Goal: Task Accomplishment & Management: Complete application form

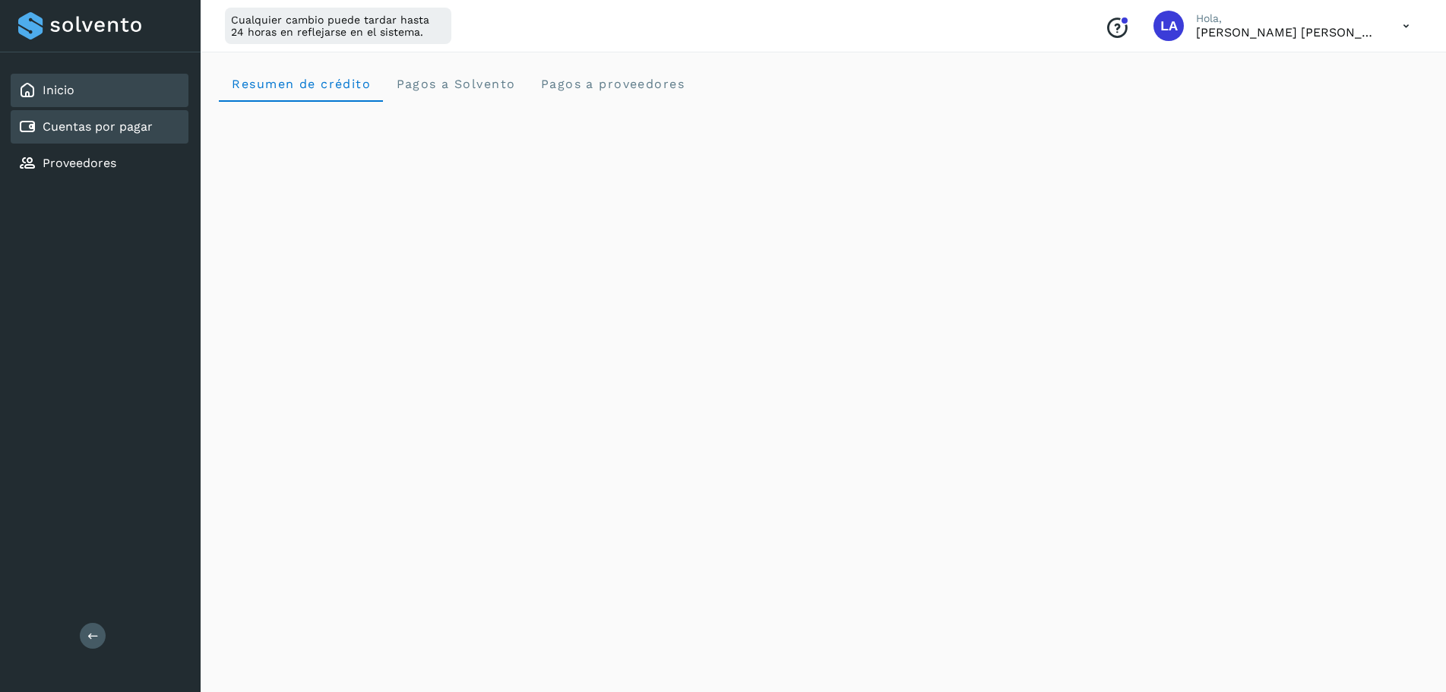
click at [107, 129] on link "Cuentas por pagar" at bounding box center [98, 126] width 110 height 14
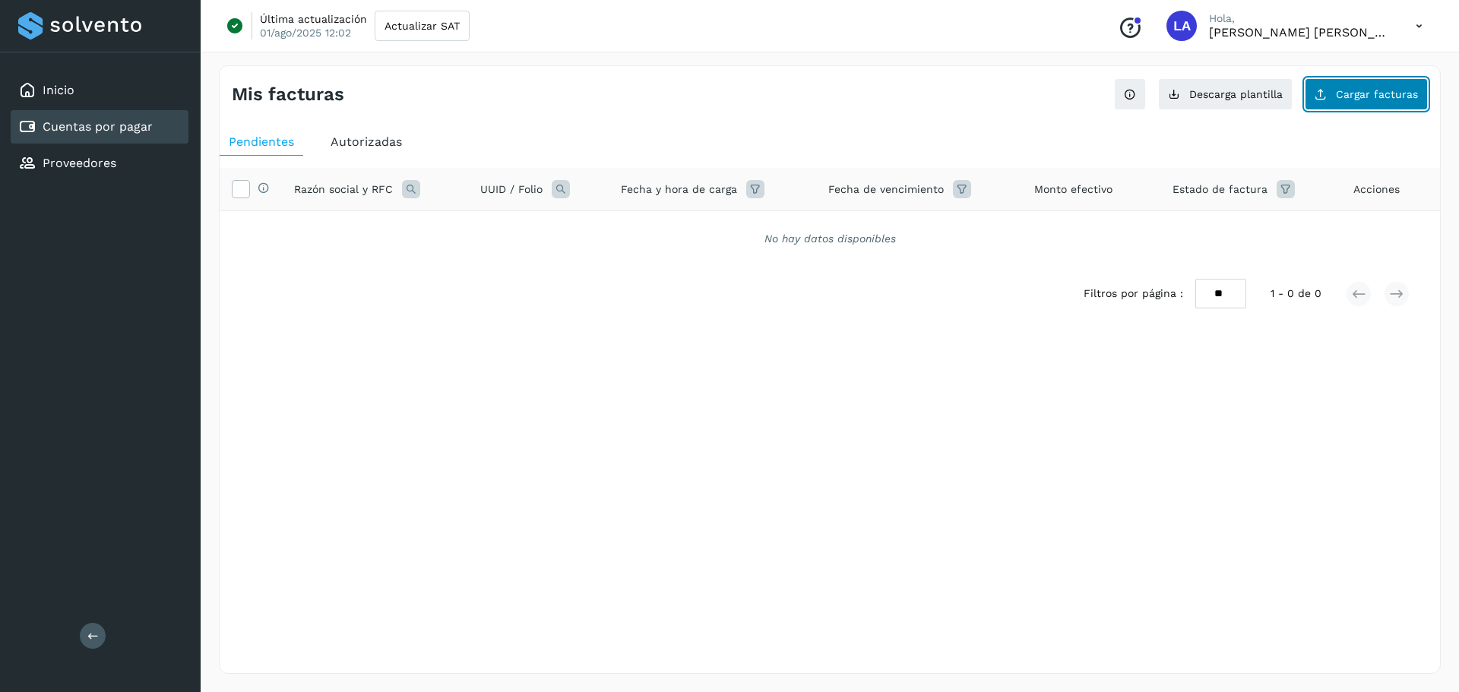
click at [1378, 100] on button "Cargar facturas" at bounding box center [1366, 94] width 123 height 32
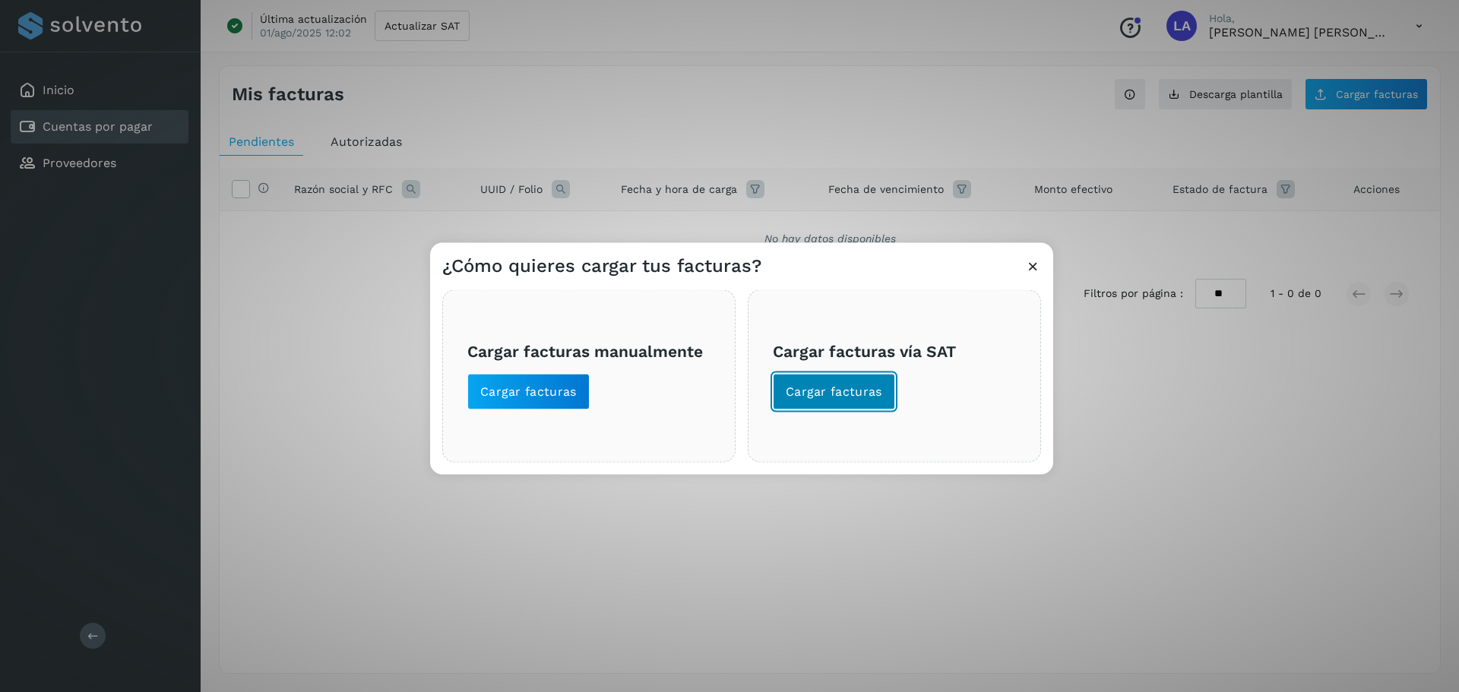
click at [836, 382] on button "Cargar facturas" at bounding box center [834, 391] width 122 height 36
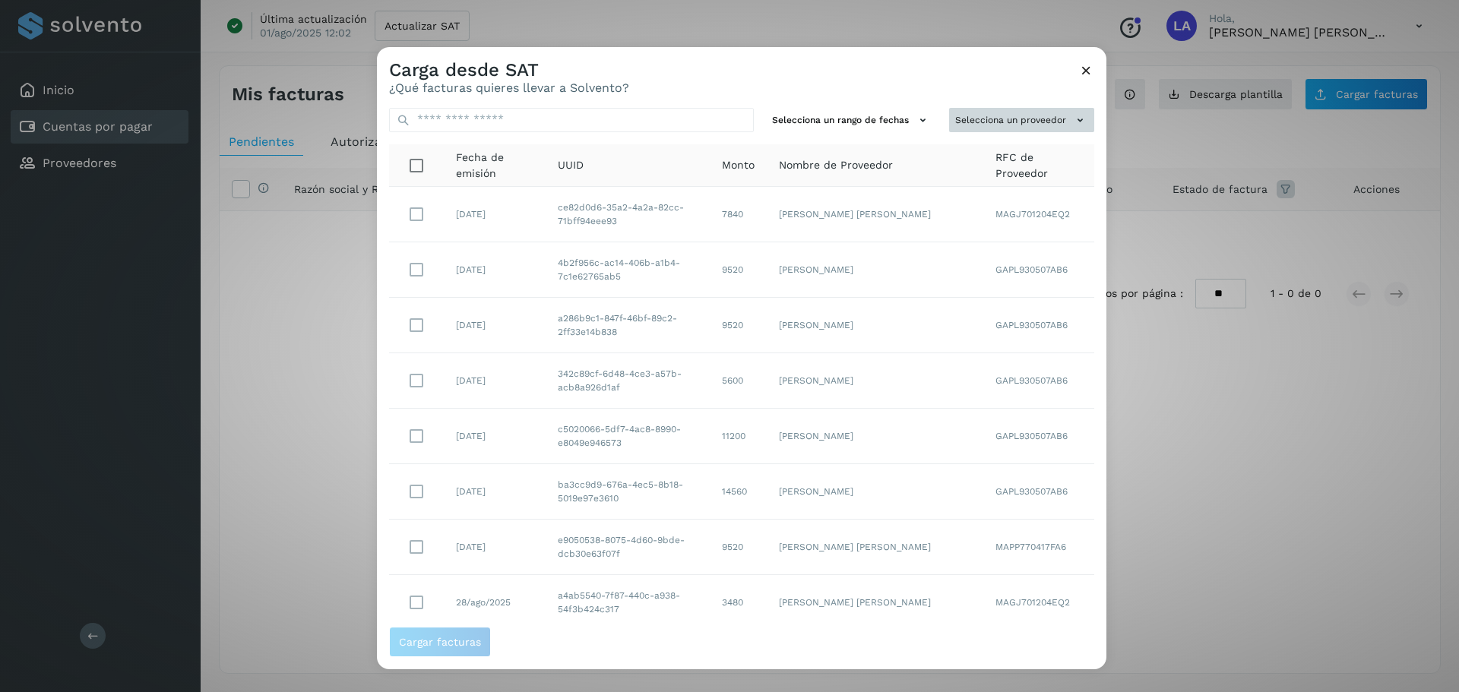
click at [1047, 113] on button "Selecciona un proveedor" at bounding box center [1021, 120] width 145 height 25
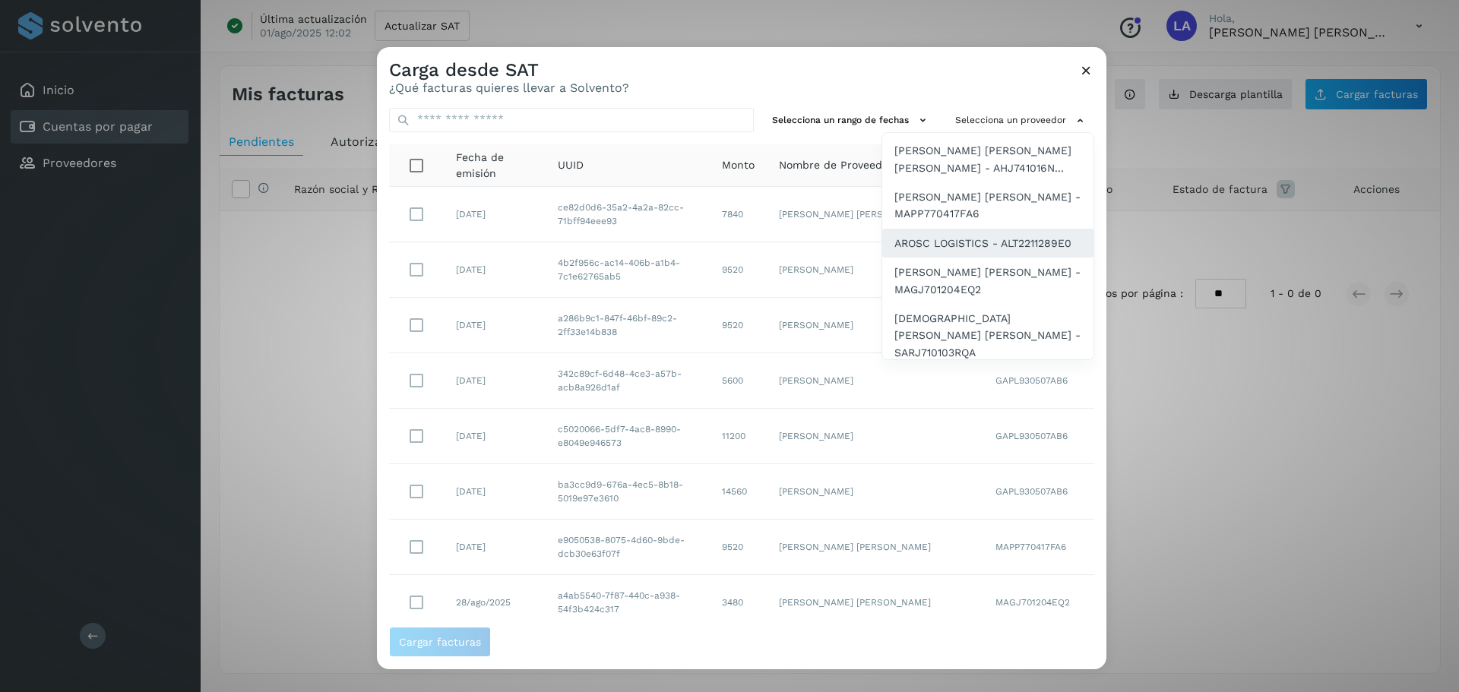
scroll to position [176, 0]
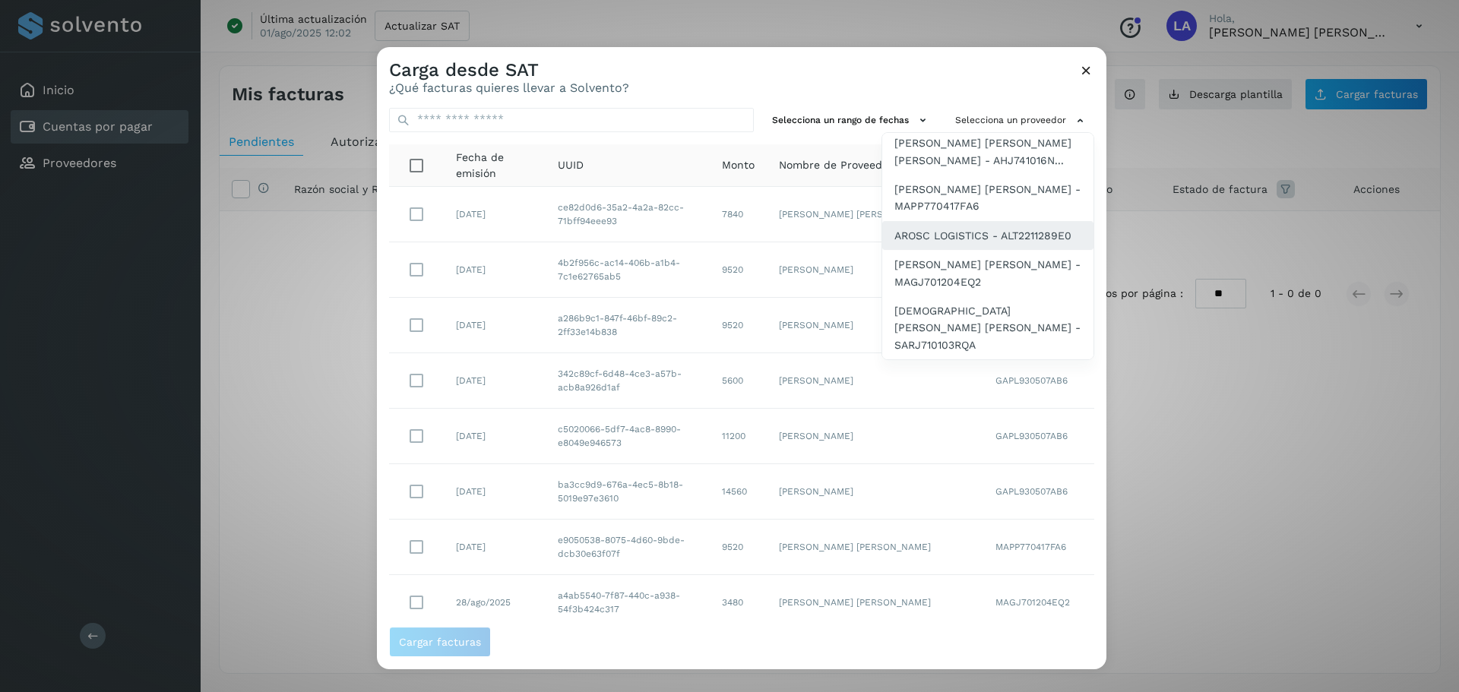
click at [927, 290] on span "[PERSON_NAME] [PERSON_NAME] - MAGJ701204EQ2" at bounding box center [988, 273] width 187 height 34
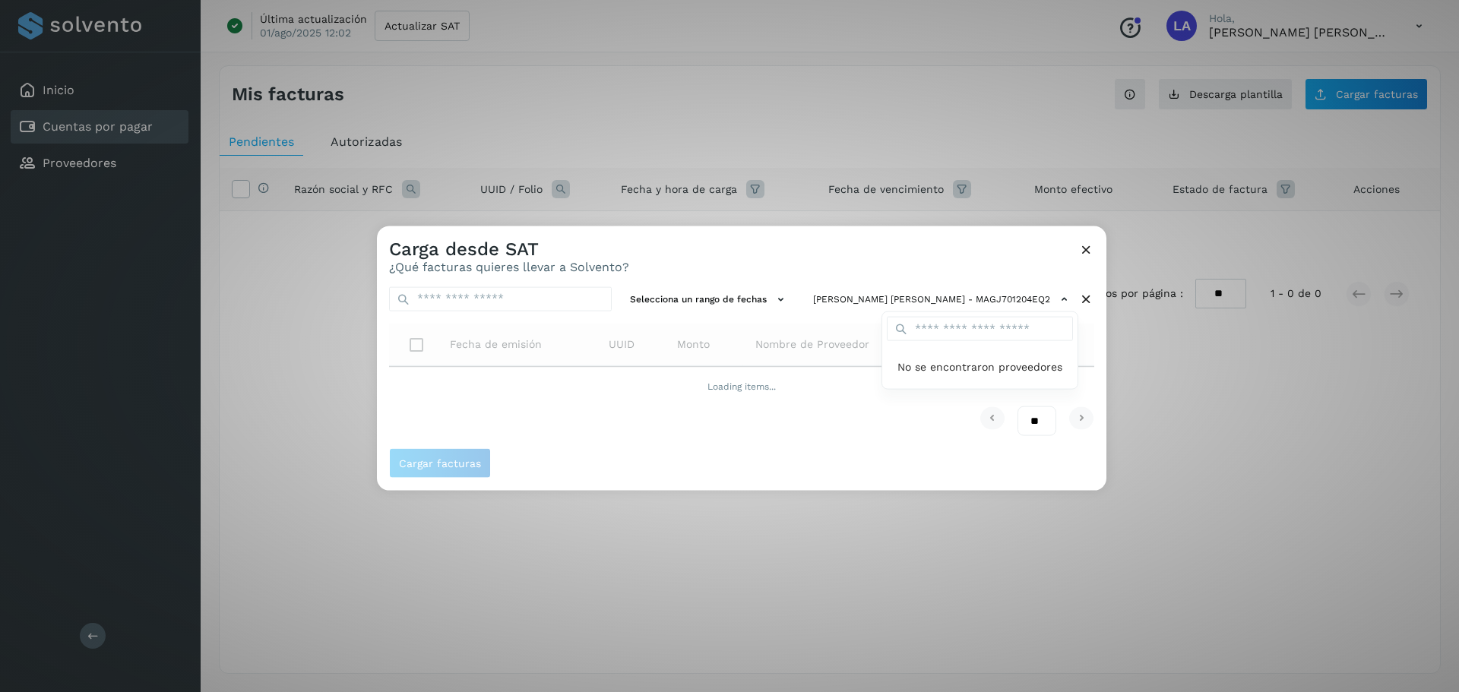
scroll to position [0, 0]
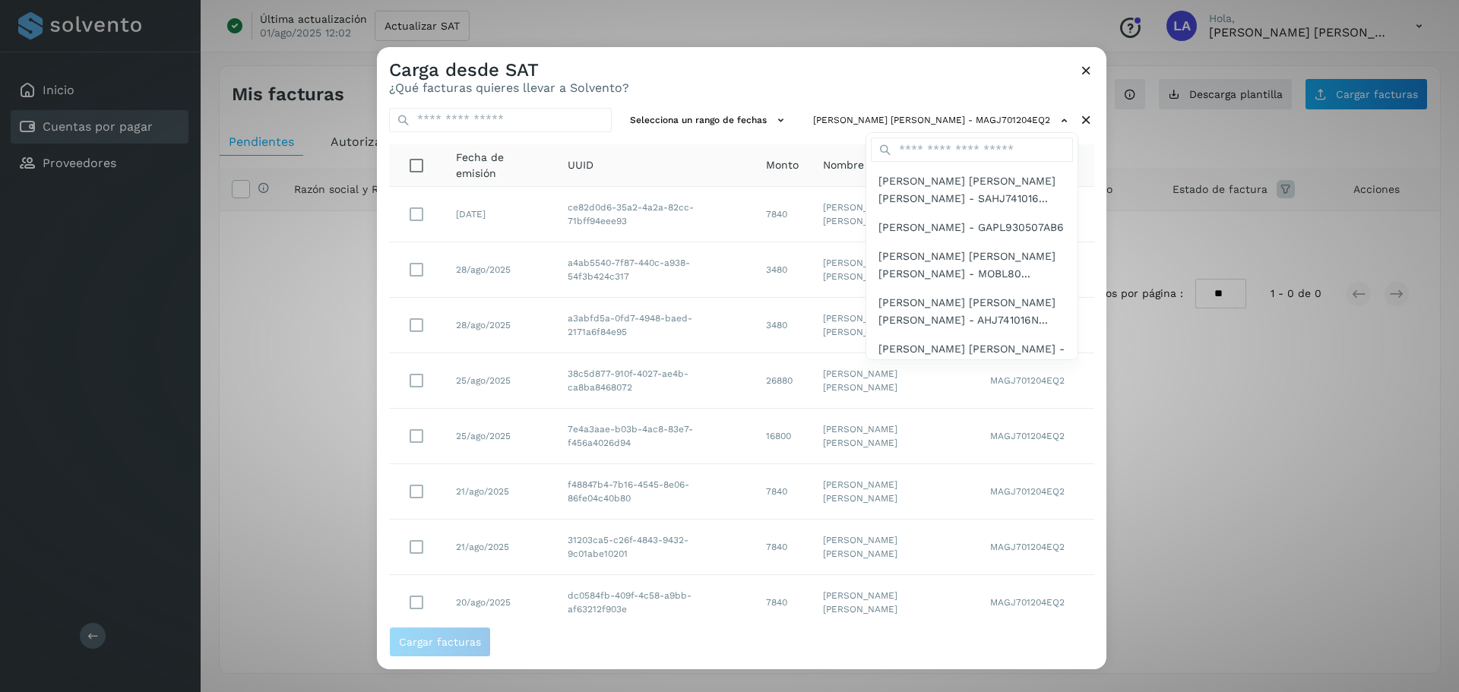
click at [777, 67] on div at bounding box center [1106, 393] width 1459 height 692
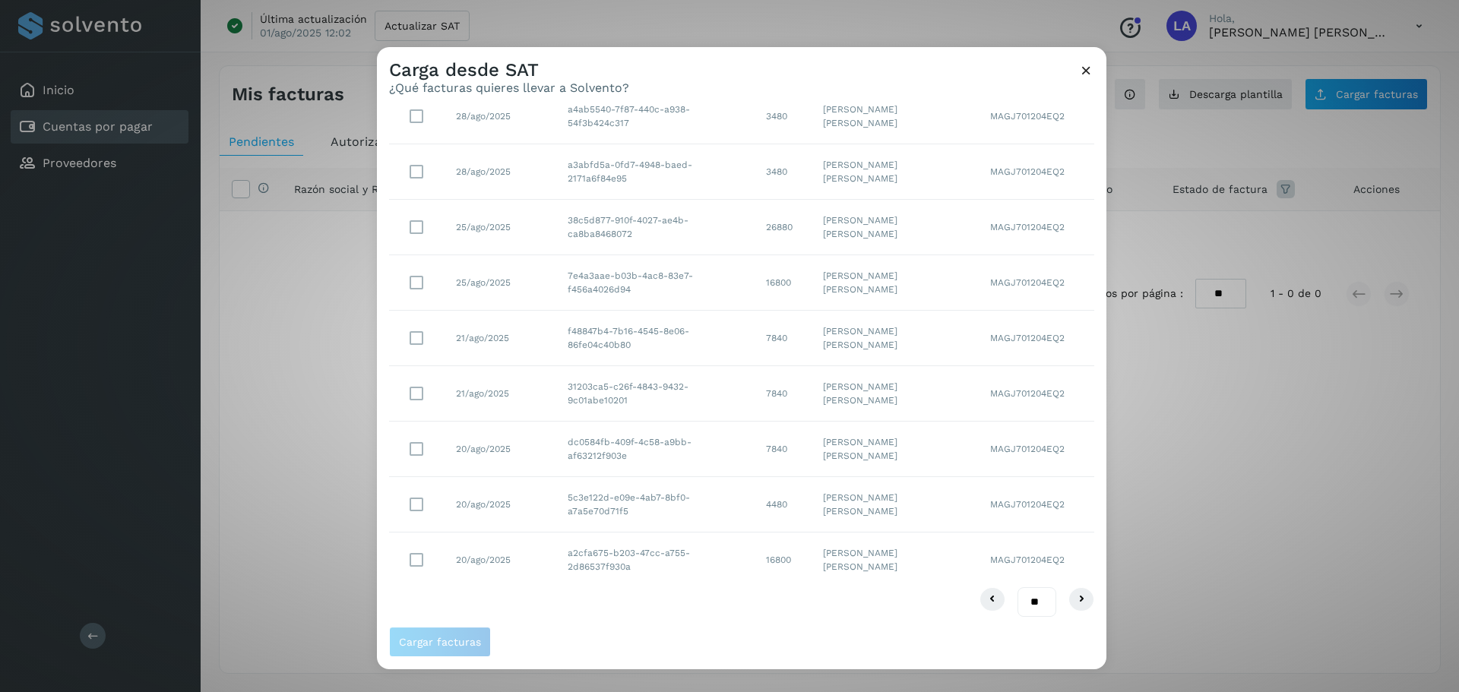
scroll to position [156, 0]
click at [1025, 595] on select "** ** **" at bounding box center [1037, 600] width 39 height 30
select select "**"
click at [1018, 585] on select "** ** **" at bounding box center [1037, 600] width 39 height 30
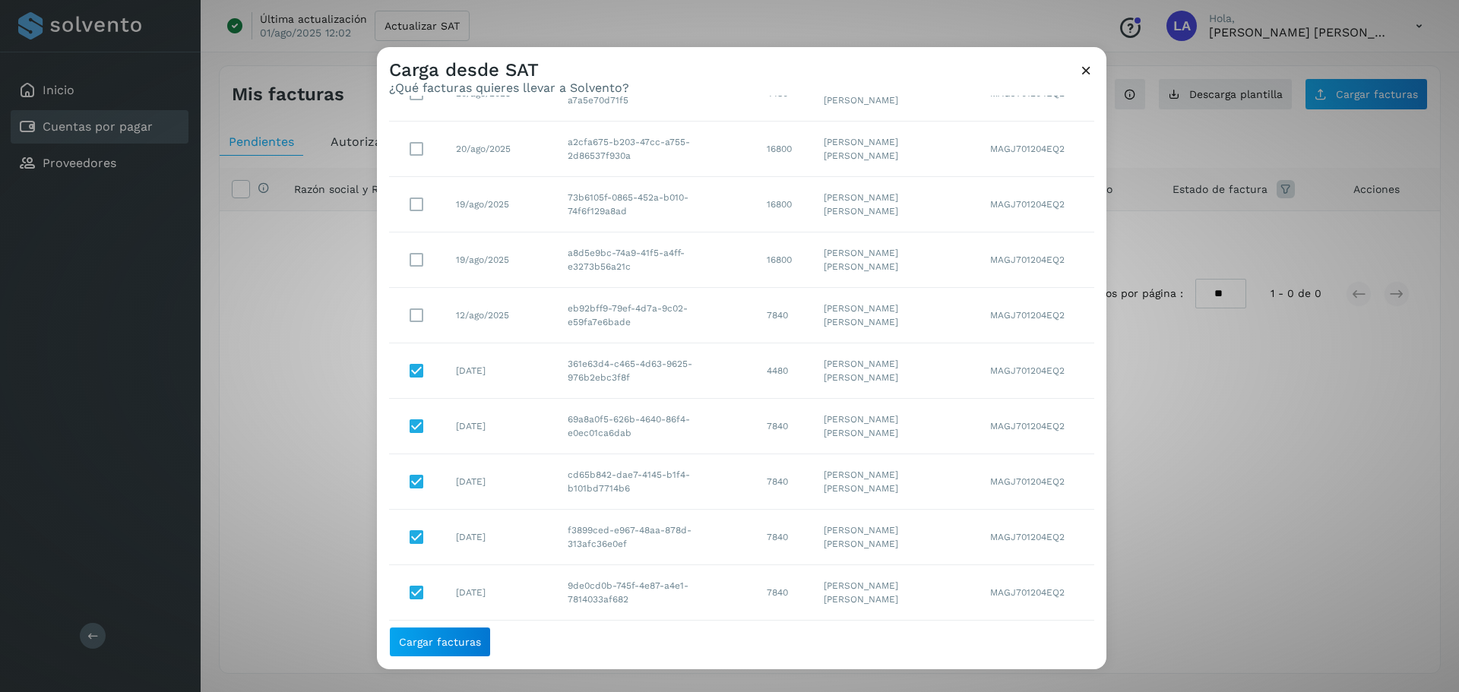
scroll to position [538, 0]
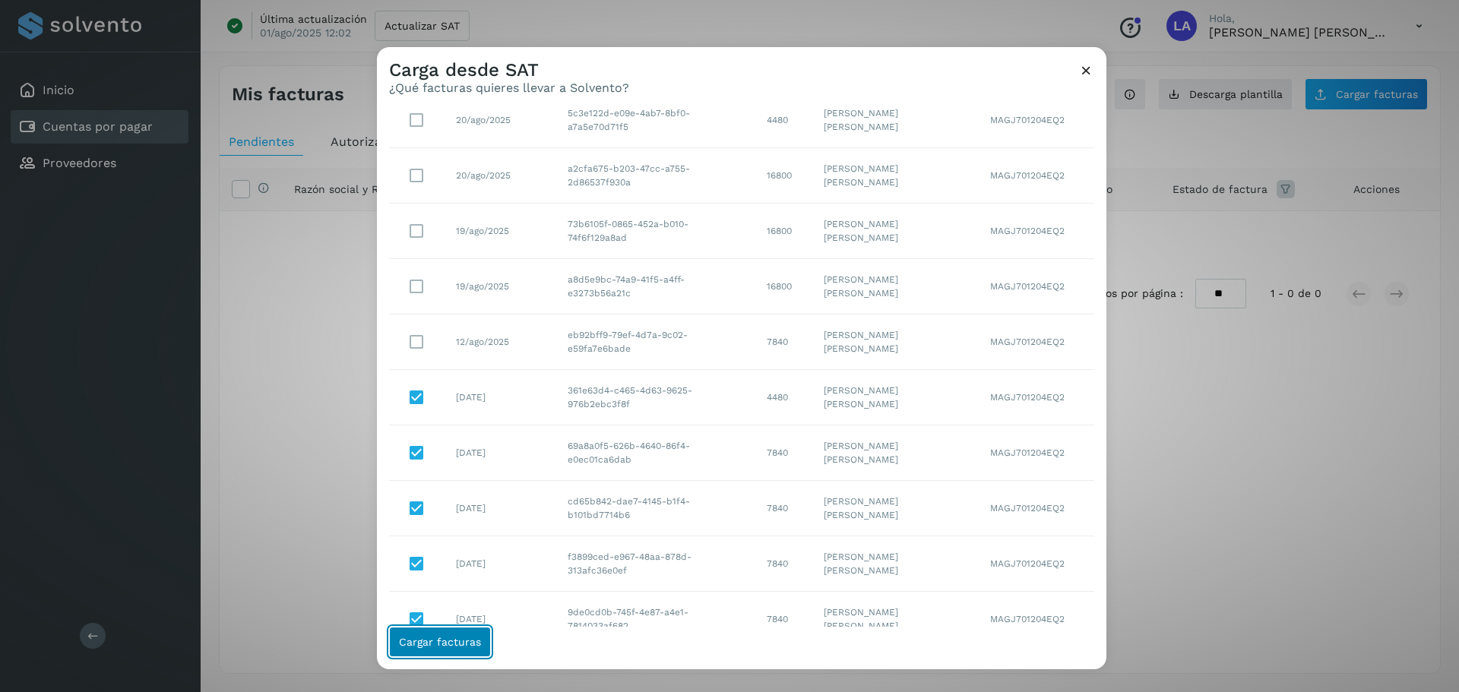
click at [448, 635] on button "Cargar facturas" at bounding box center [440, 642] width 102 height 30
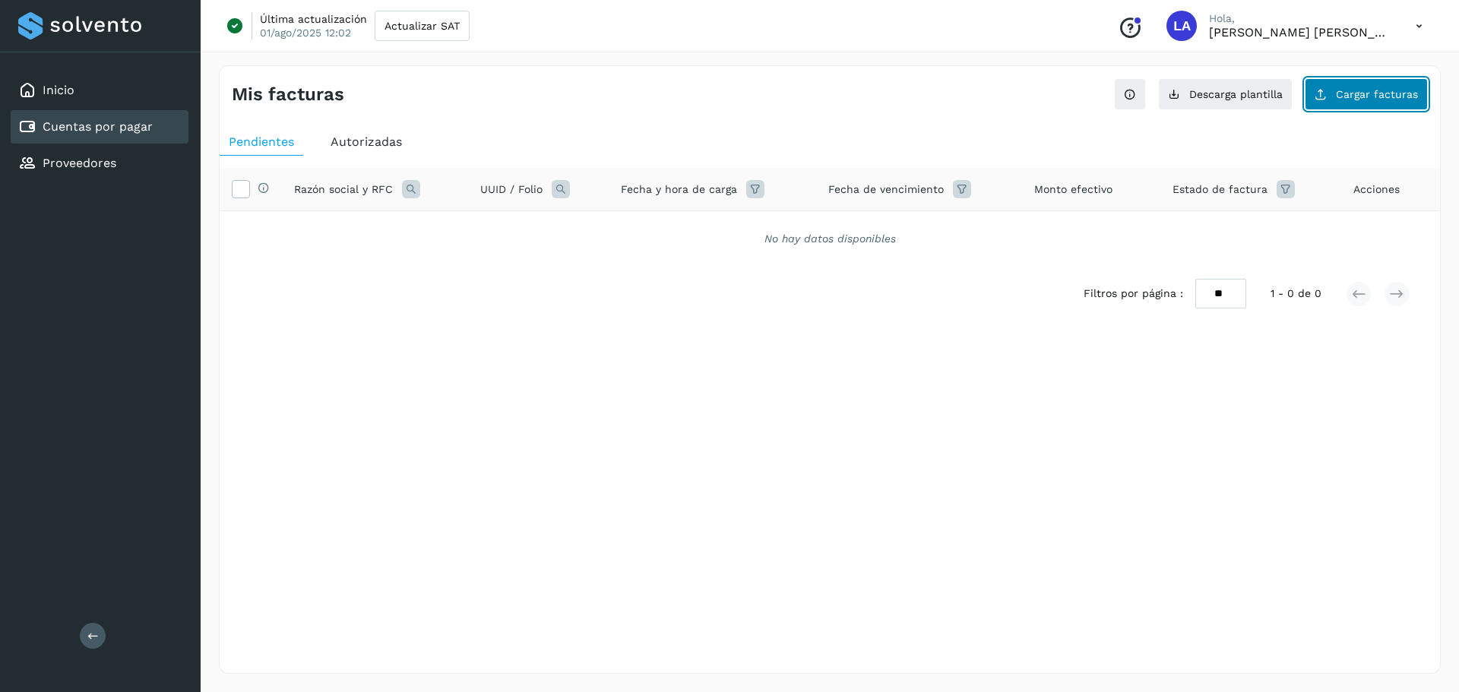
click at [1381, 97] on span "Cargar facturas" at bounding box center [1377, 94] width 82 height 11
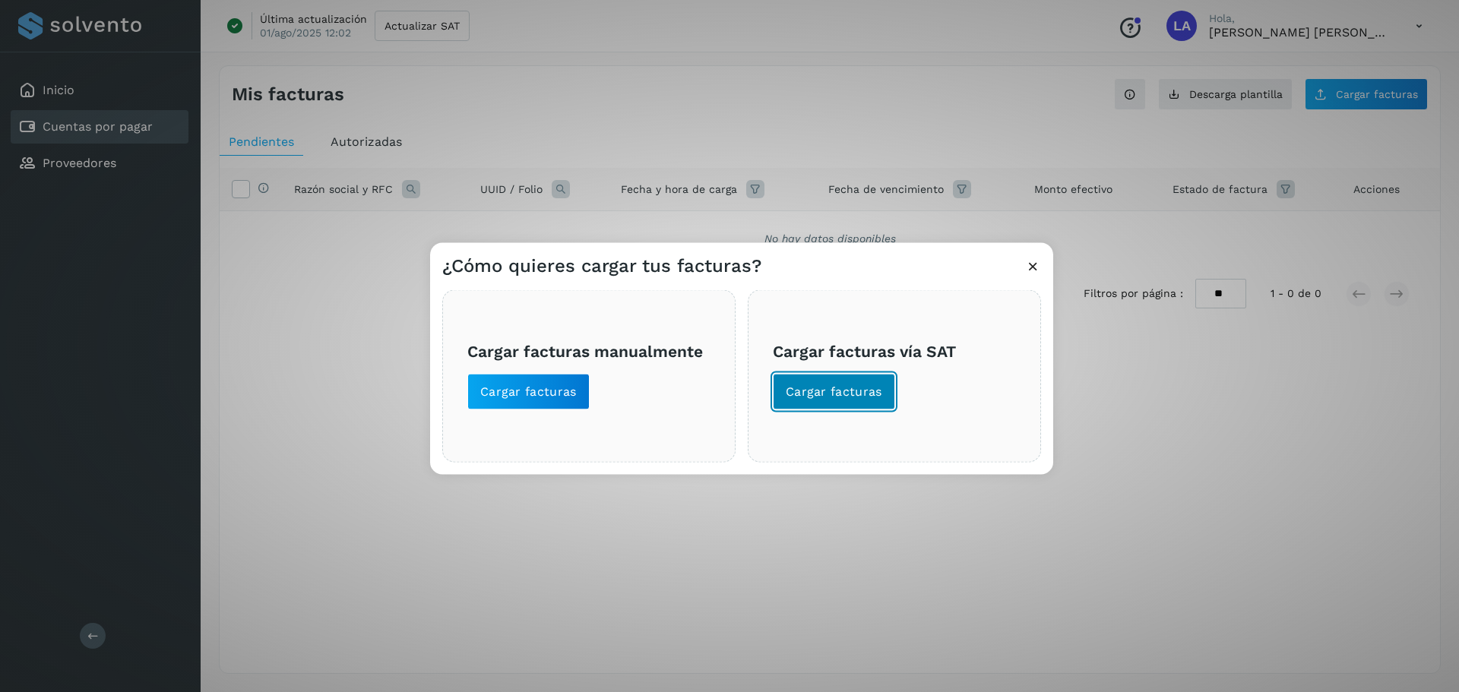
click at [816, 395] on span "Cargar facturas" at bounding box center [834, 391] width 97 height 17
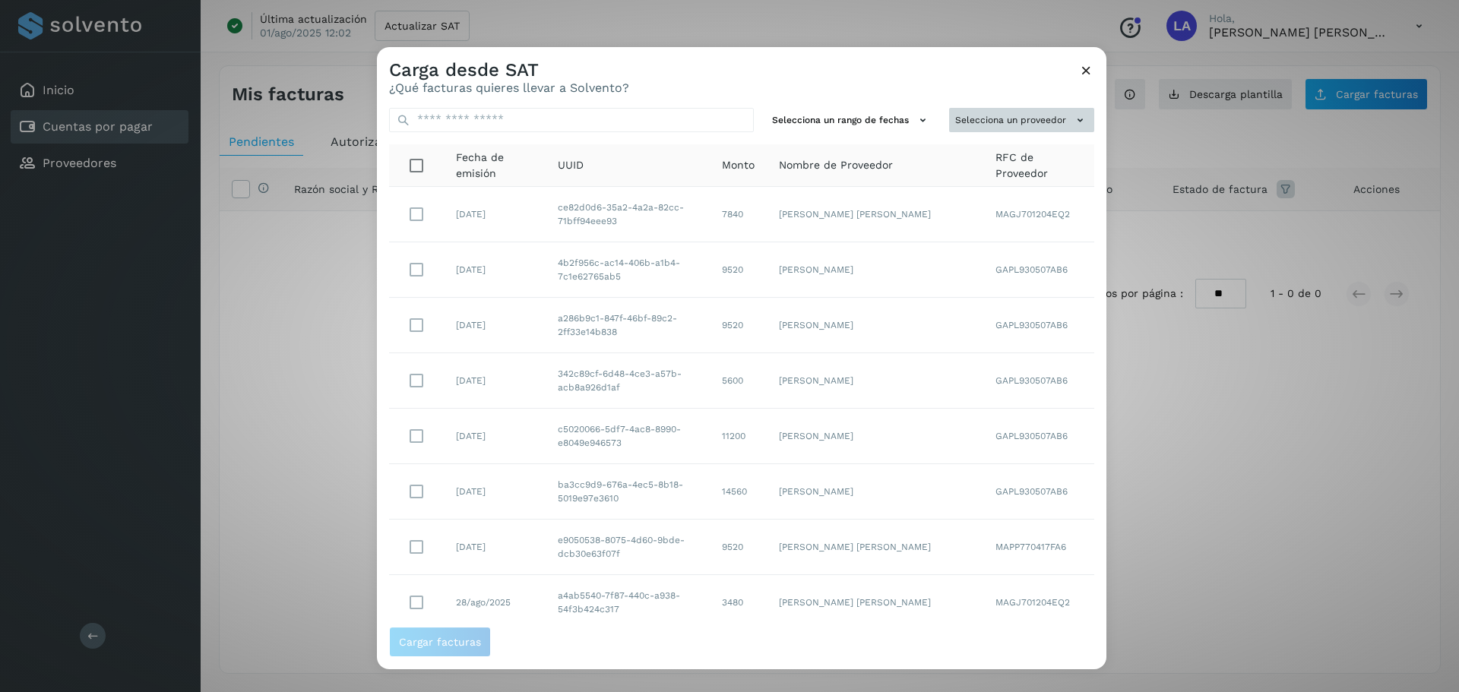
click at [1052, 114] on button "Selecciona un proveedor" at bounding box center [1021, 120] width 145 height 25
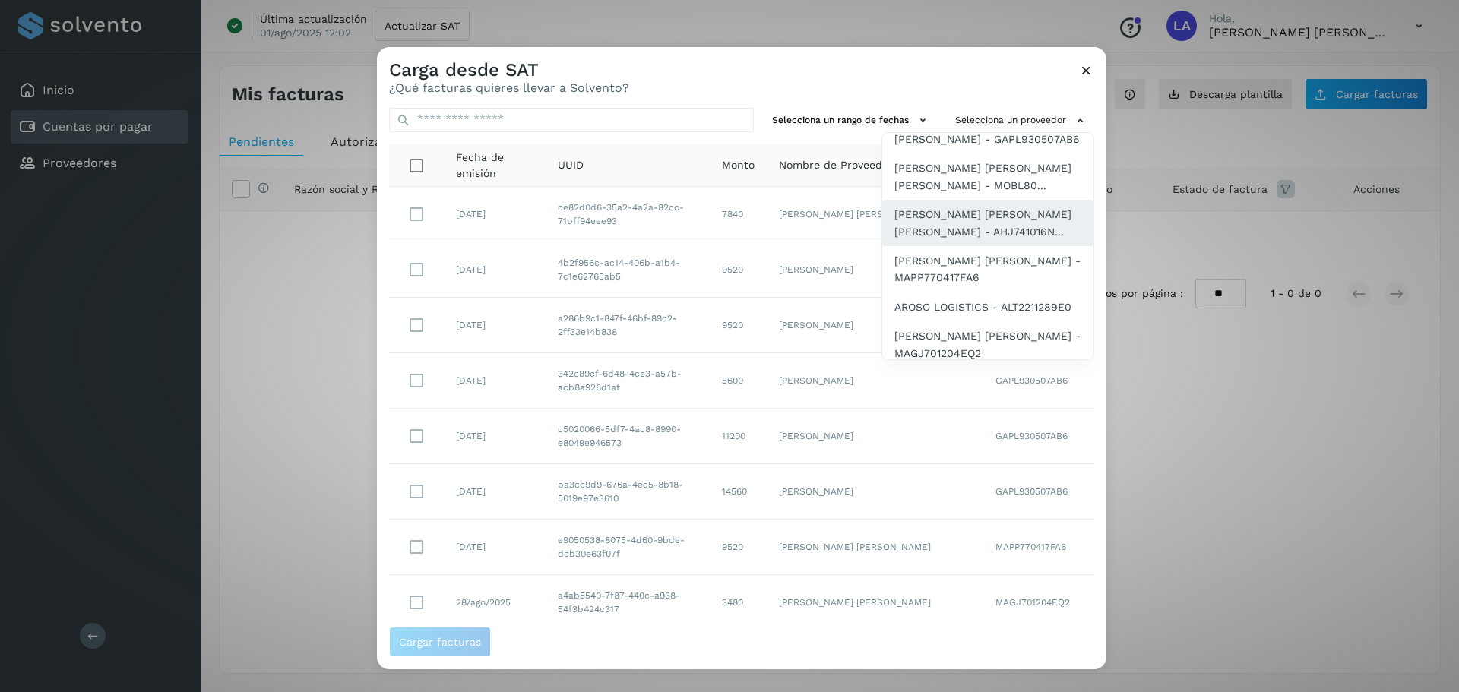
scroll to position [176, 0]
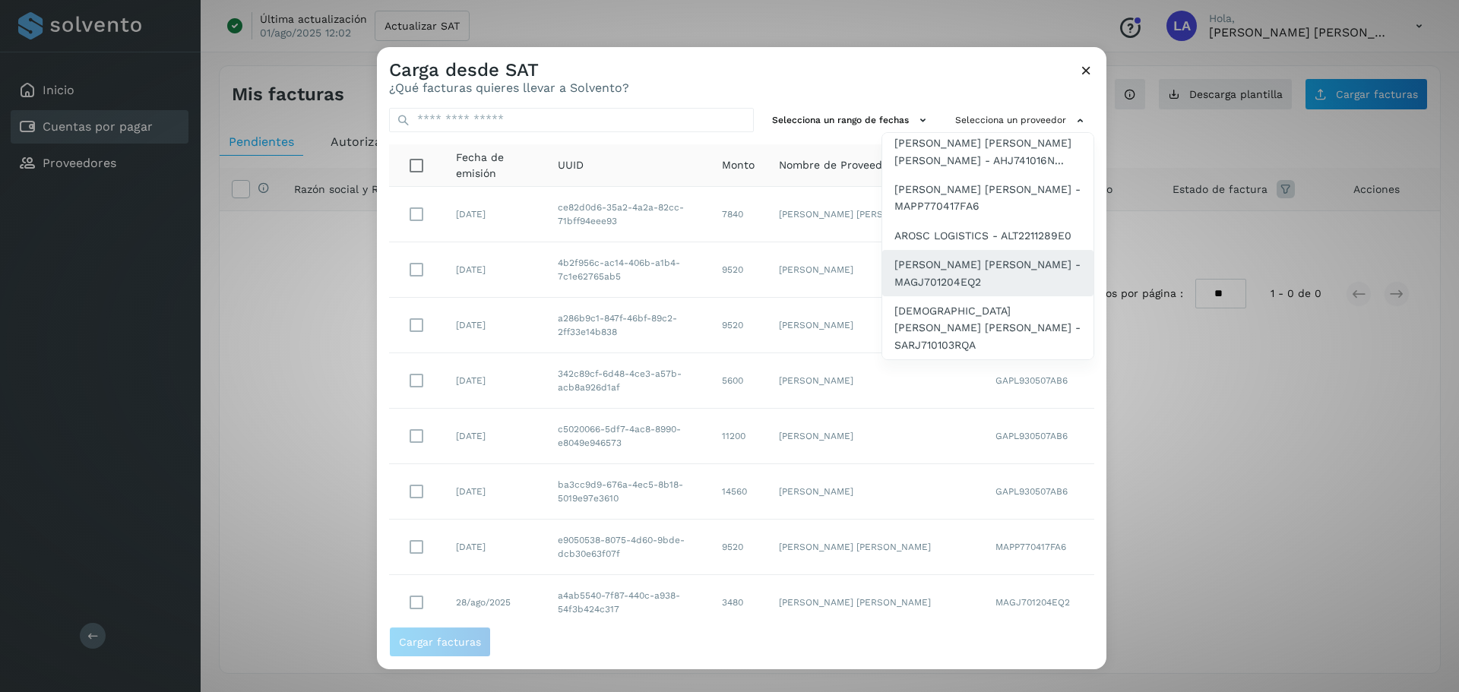
click at [952, 290] on span "[PERSON_NAME] [PERSON_NAME] - MAGJ701204EQ2" at bounding box center [988, 273] width 187 height 34
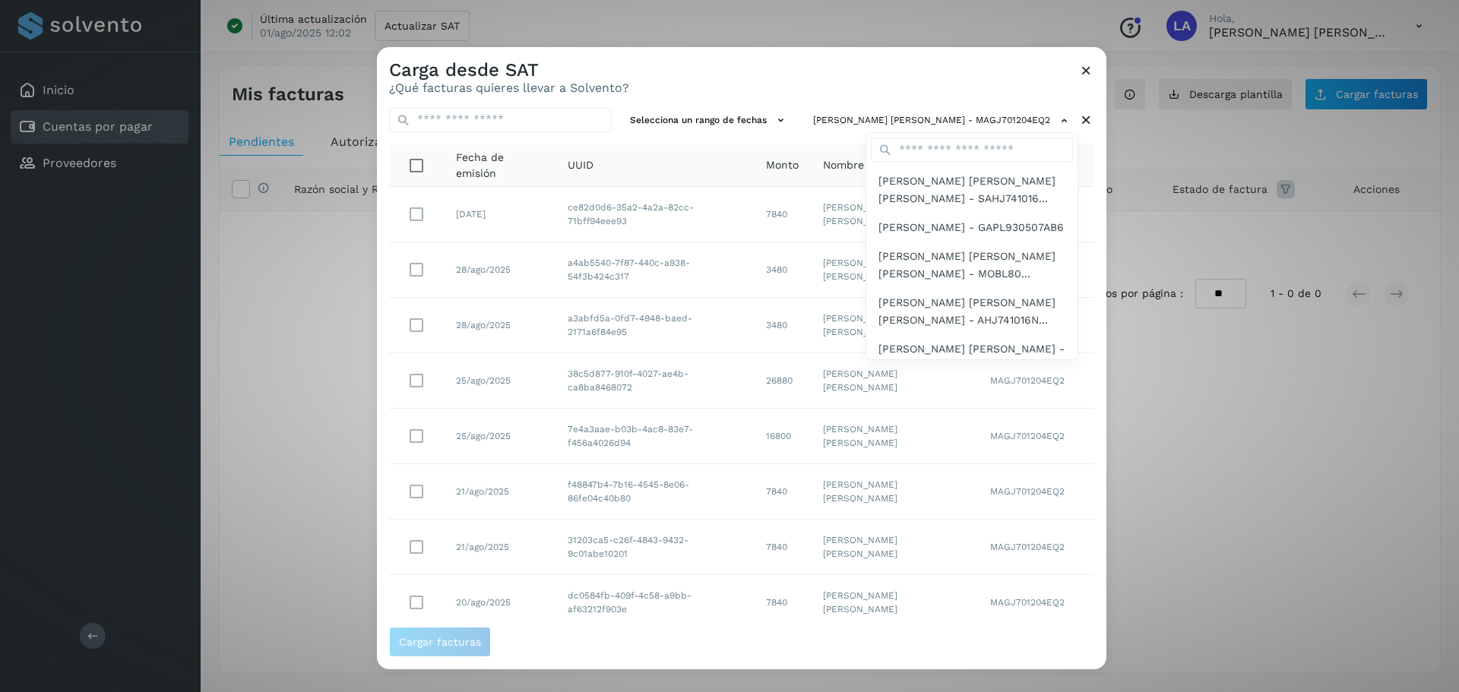
click at [1085, 310] on div at bounding box center [1106, 393] width 1459 height 692
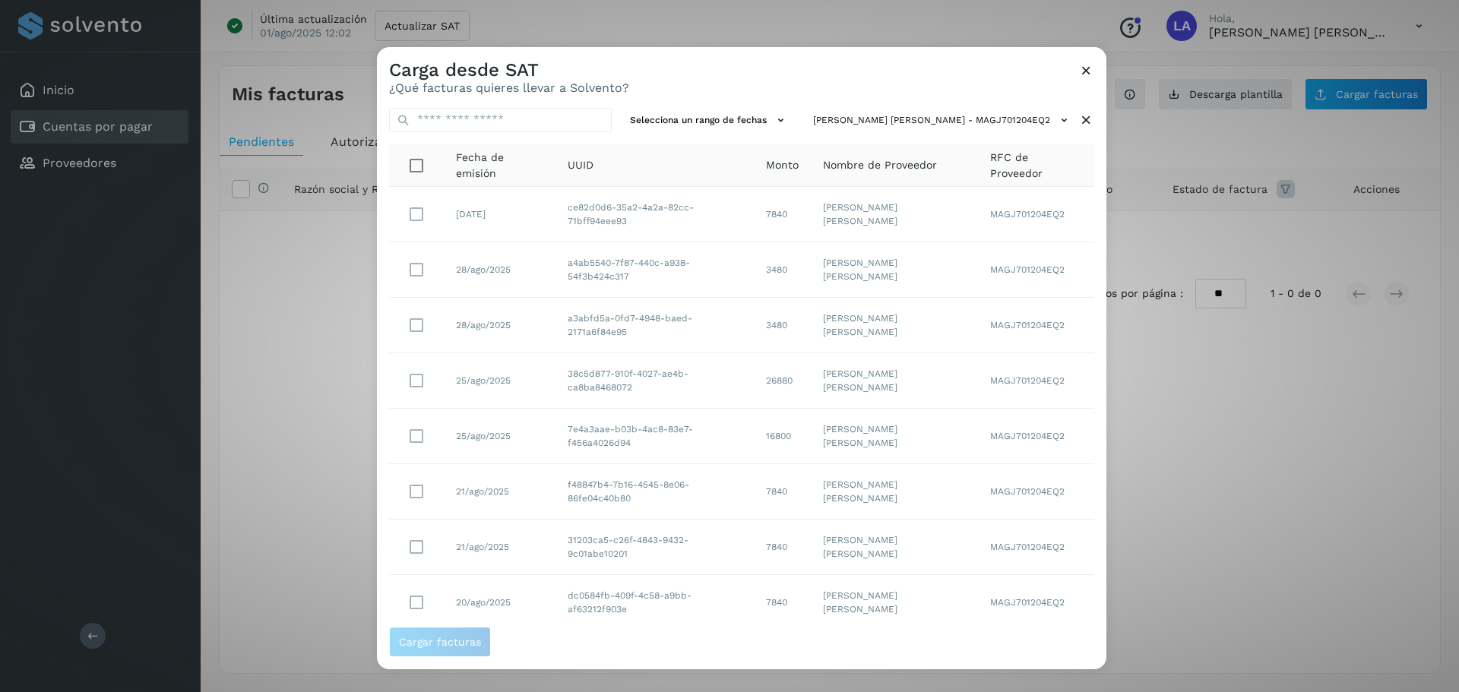
scroll to position [156, 0]
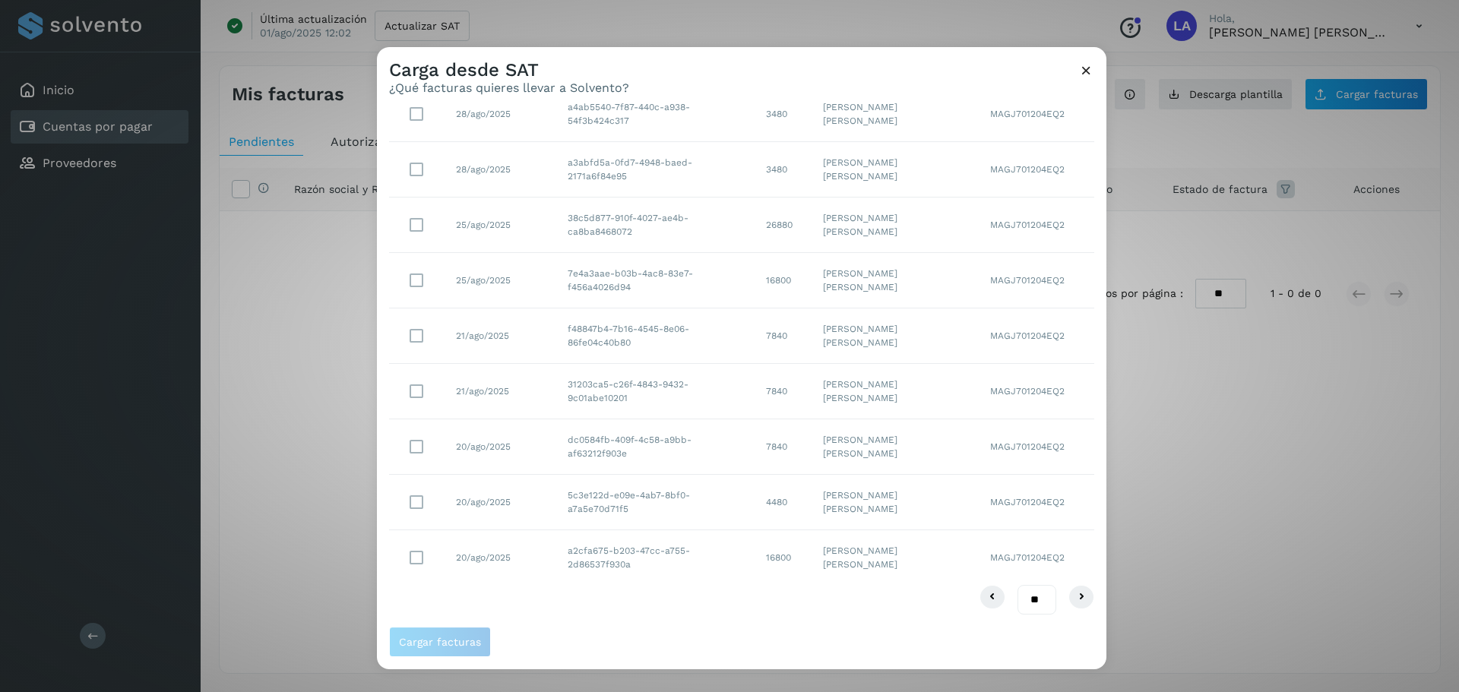
click at [1034, 609] on select "** ** **" at bounding box center [1037, 600] width 39 height 30
select select "**"
click at [1018, 585] on select "** ** **" at bounding box center [1037, 600] width 39 height 30
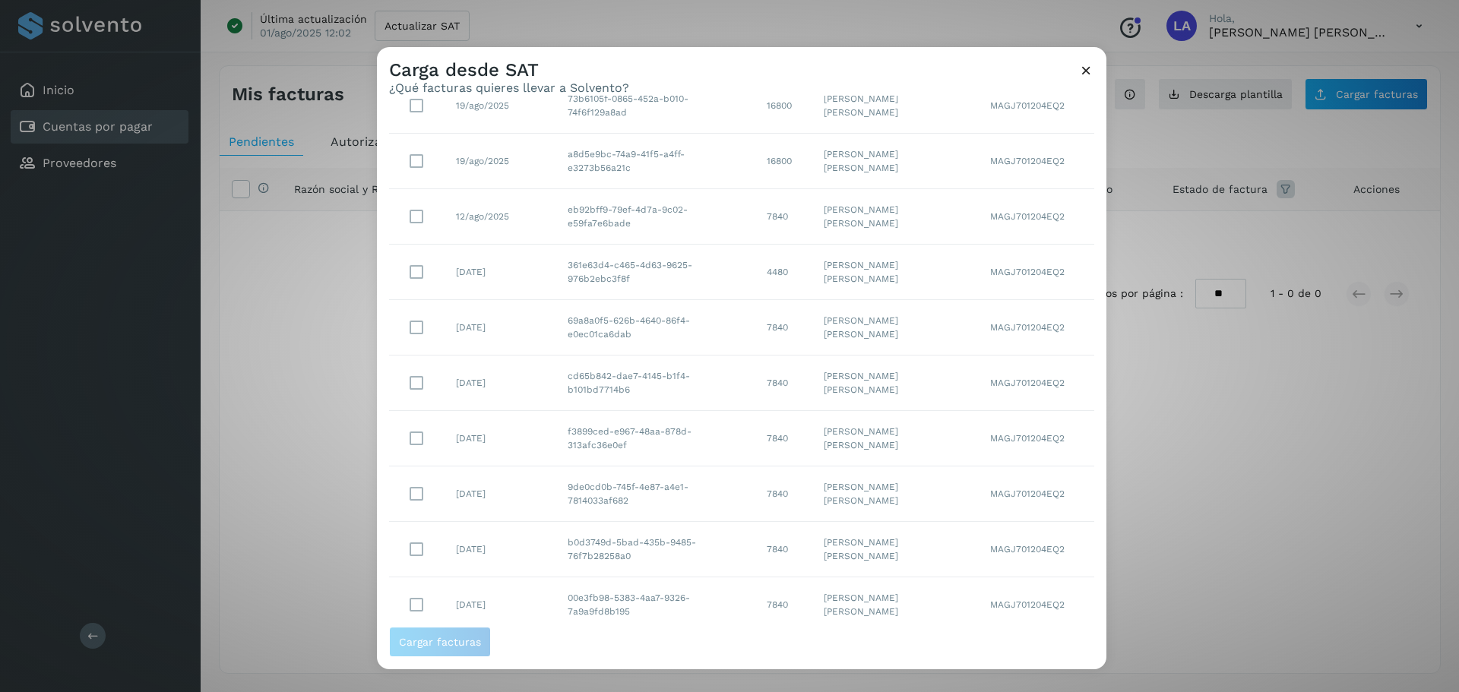
scroll to position [766, 0]
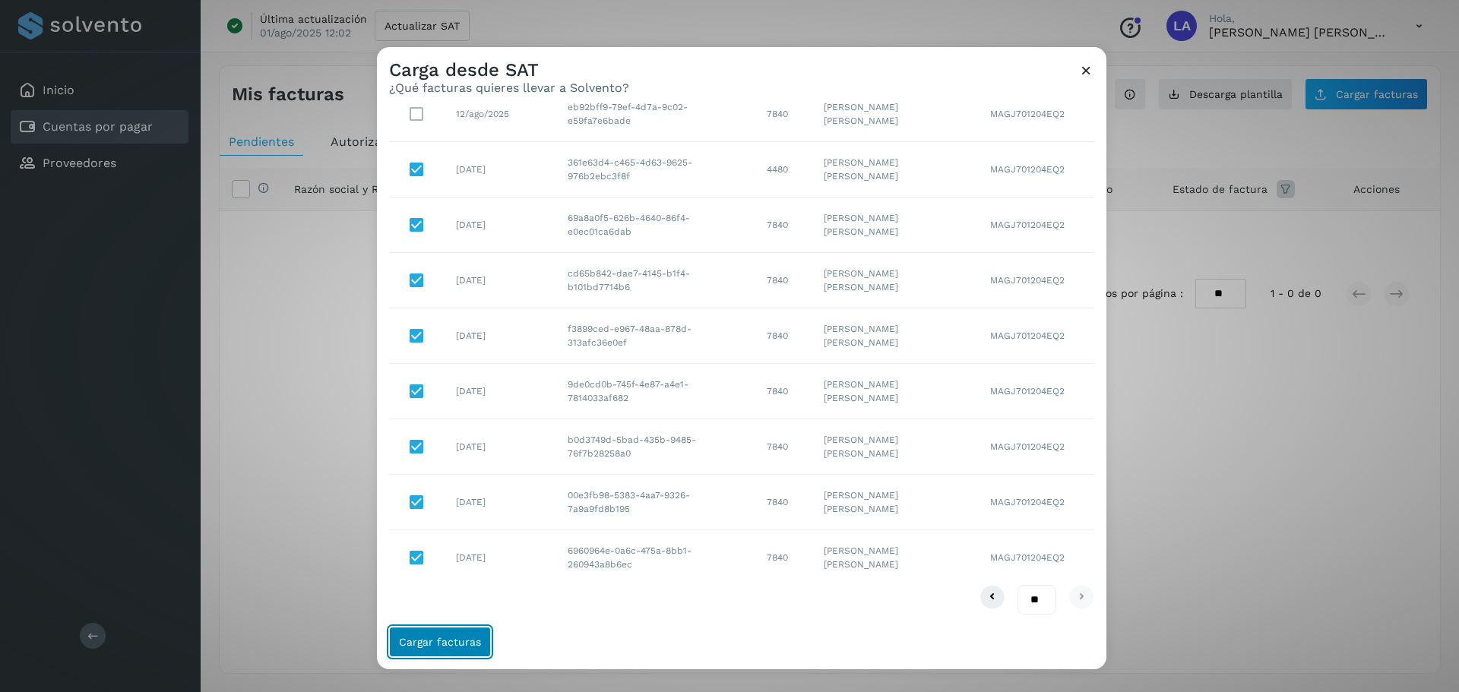
click at [470, 651] on button "Cargar facturas" at bounding box center [440, 642] width 102 height 30
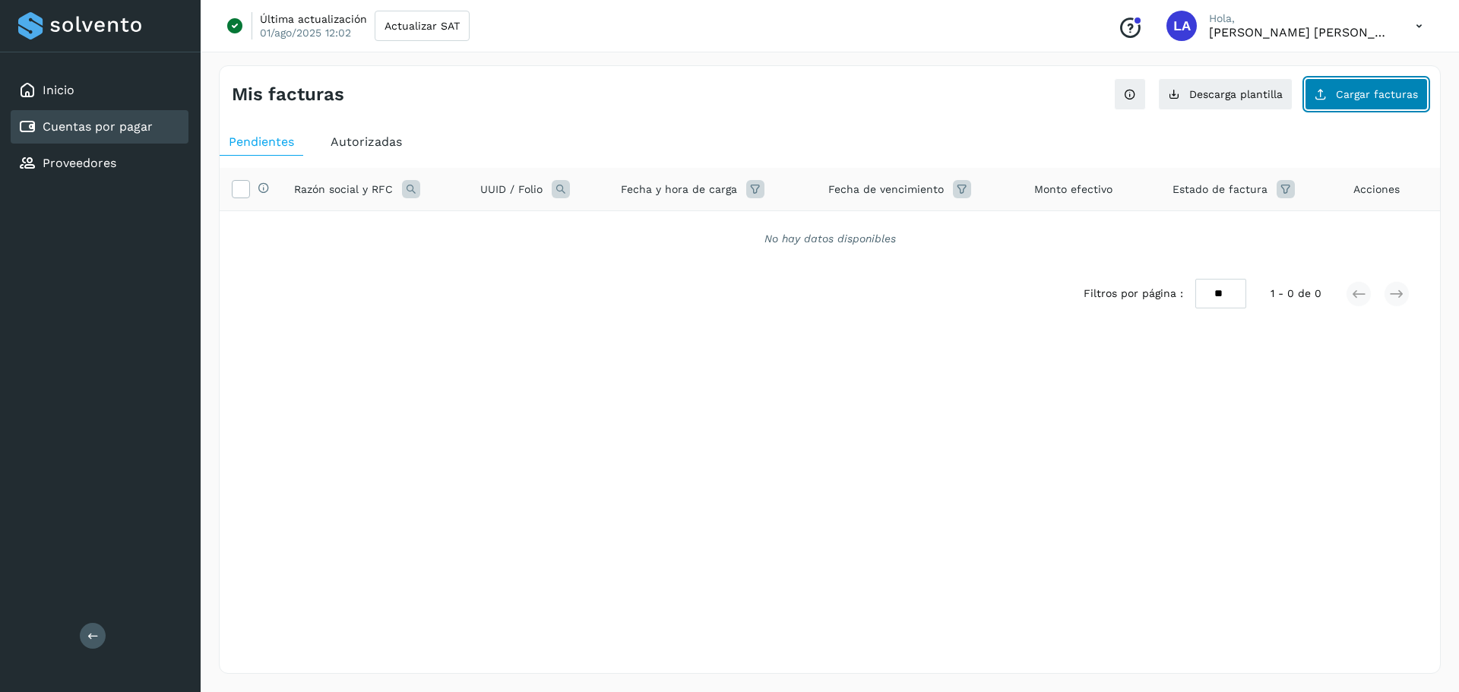
click at [1361, 97] on span "Cargar facturas" at bounding box center [1377, 94] width 82 height 11
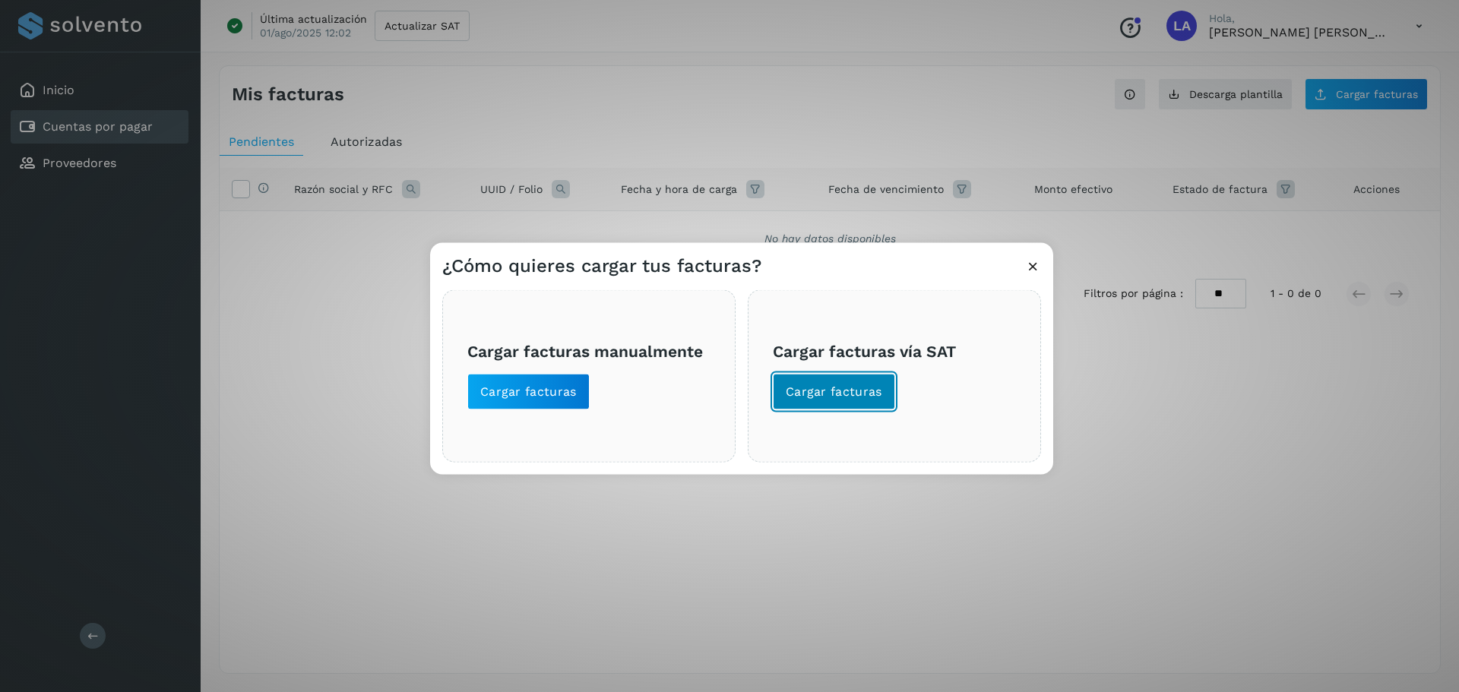
click at [852, 393] on span "Cargar facturas" at bounding box center [834, 391] width 97 height 17
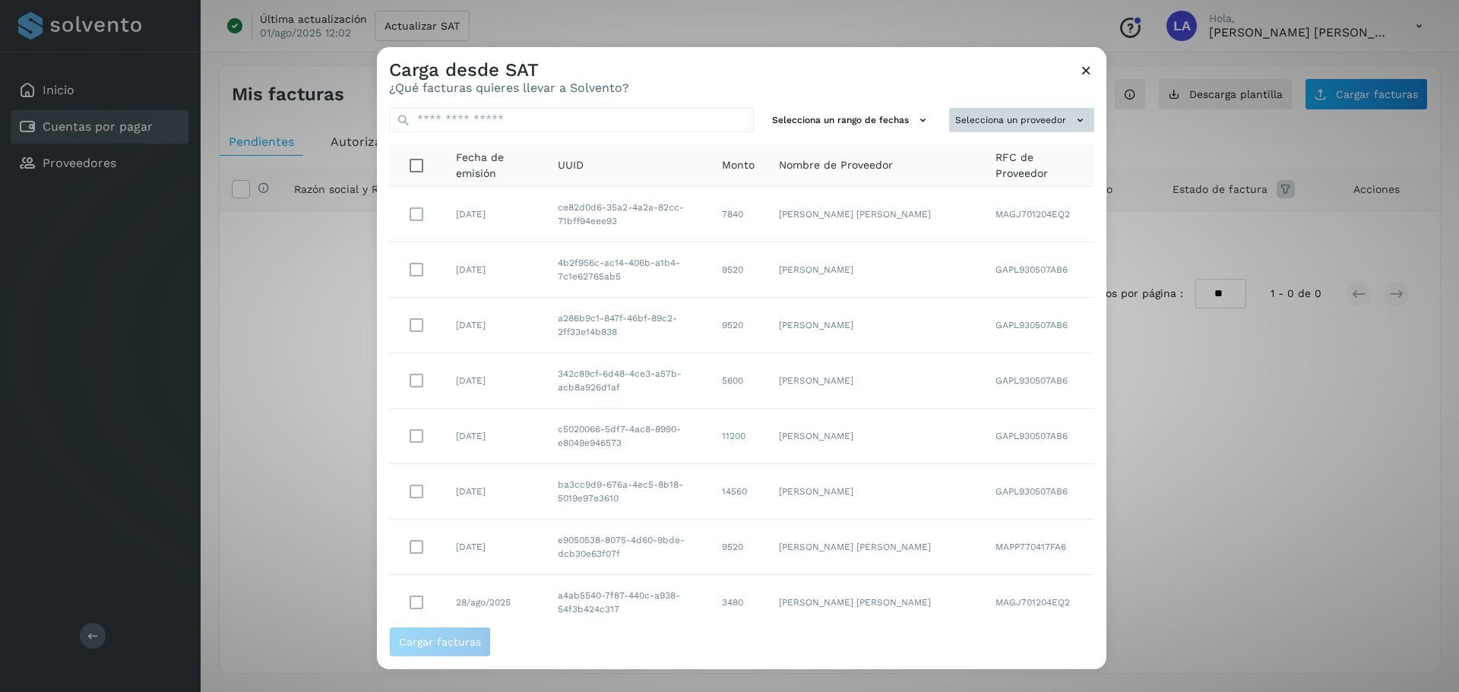
click at [1024, 128] on button "Selecciona un proveedor" at bounding box center [1021, 120] width 145 height 25
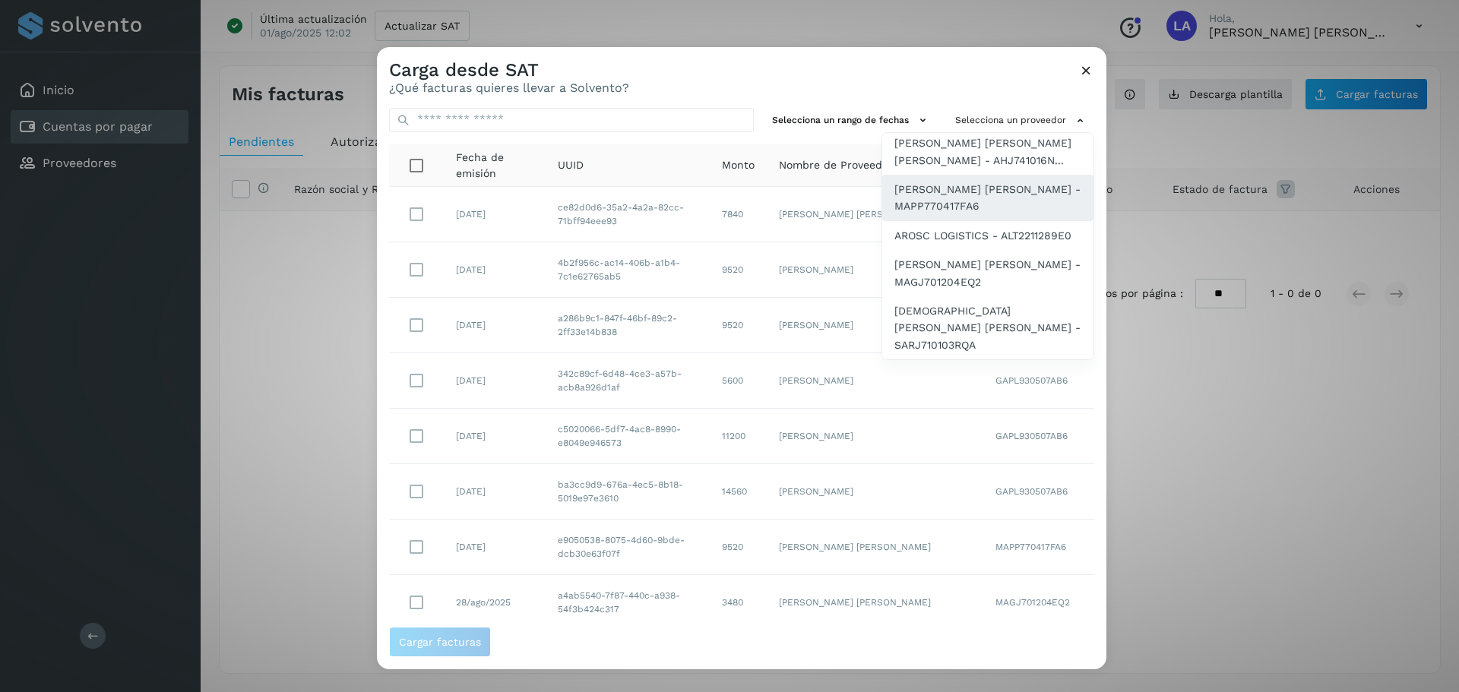
scroll to position [176, 0]
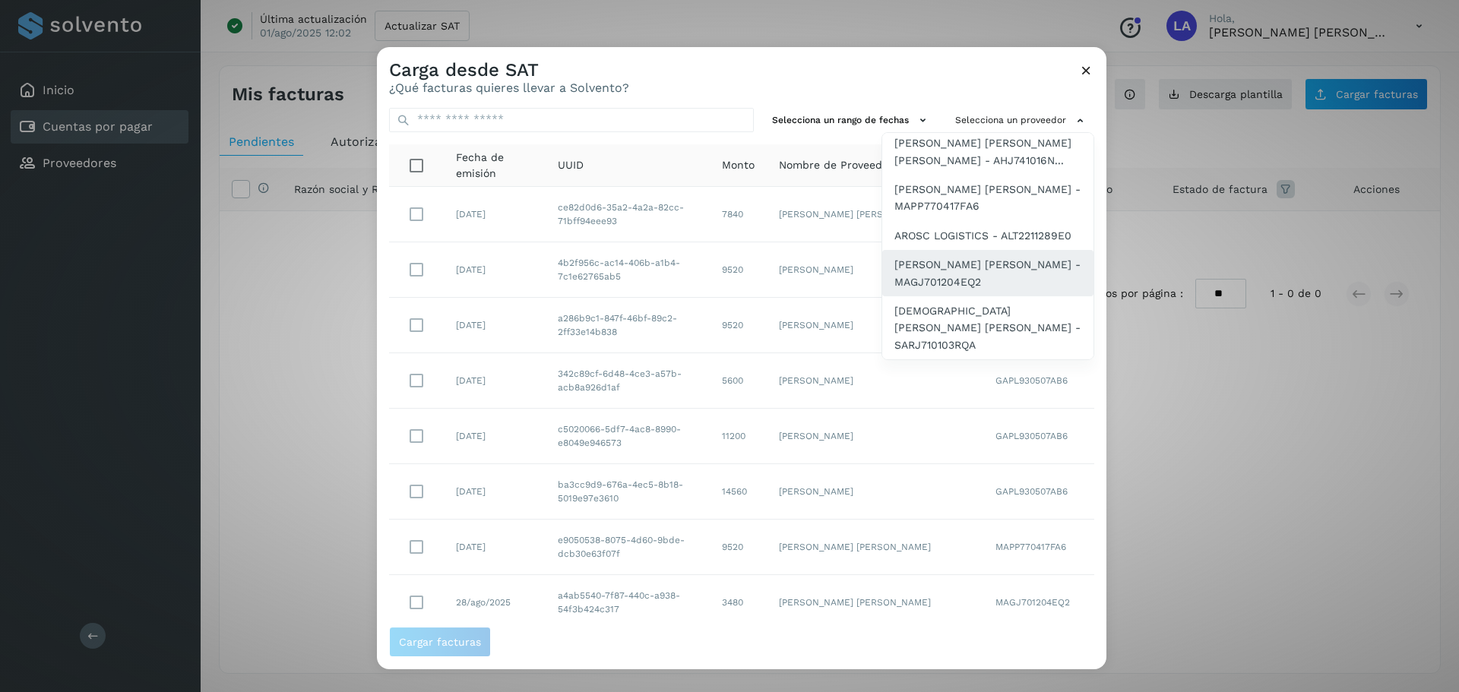
click at [974, 285] on span "[PERSON_NAME] [PERSON_NAME] - MAGJ701204EQ2" at bounding box center [988, 273] width 187 height 34
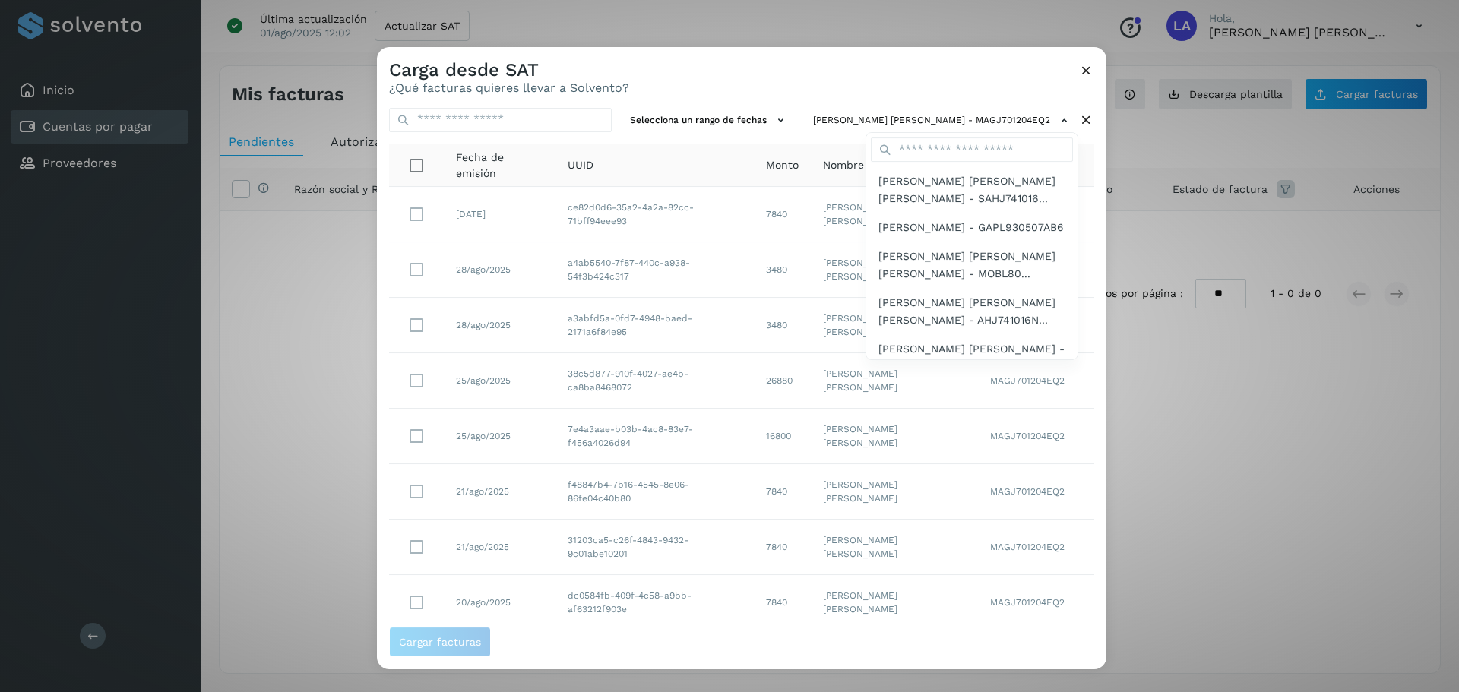
click at [1088, 251] on div at bounding box center [1106, 393] width 1459 height 692
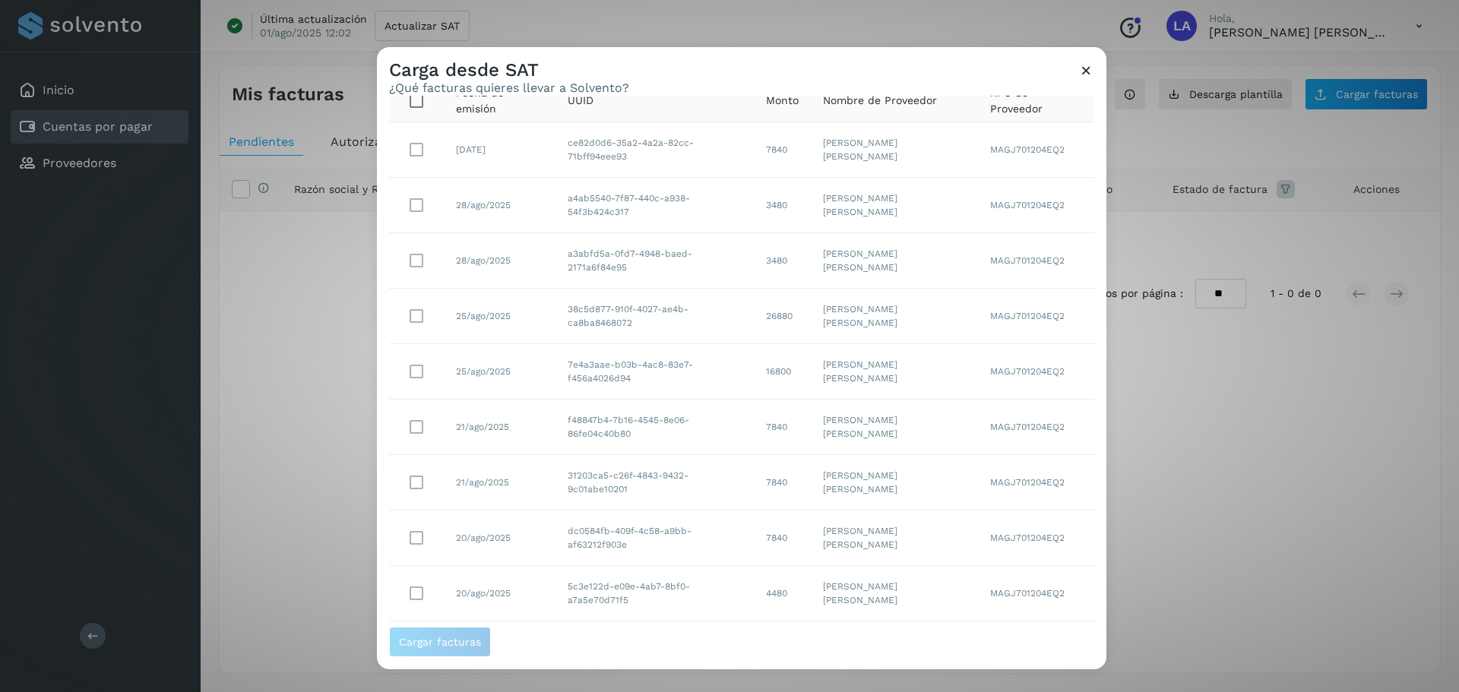
scroll to position [156, 0]
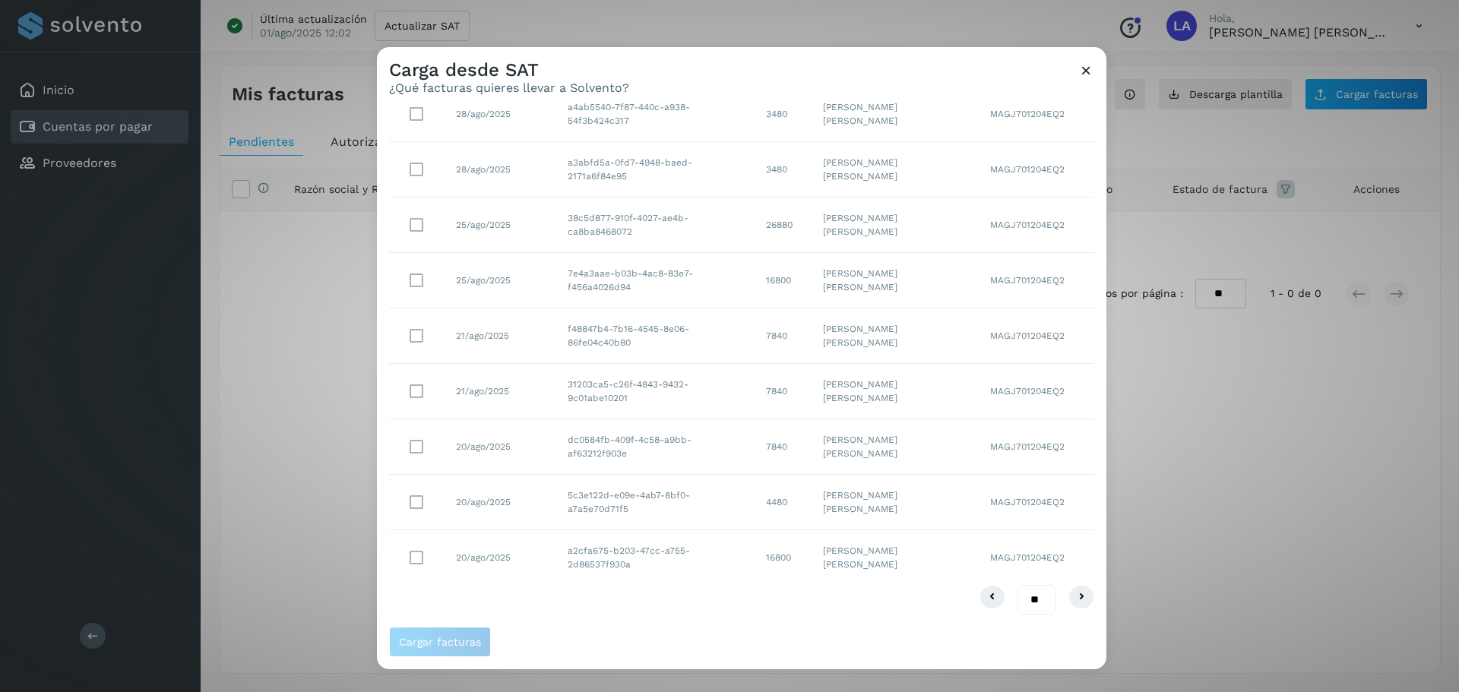
click at [1022, 607] on select "** ** **" at bounding box center [1037, 600] width 39 height 30
select select "**"
click at [1018, 585] on select "** ** **" at bounding box center [1037, 600] width 39 height 30
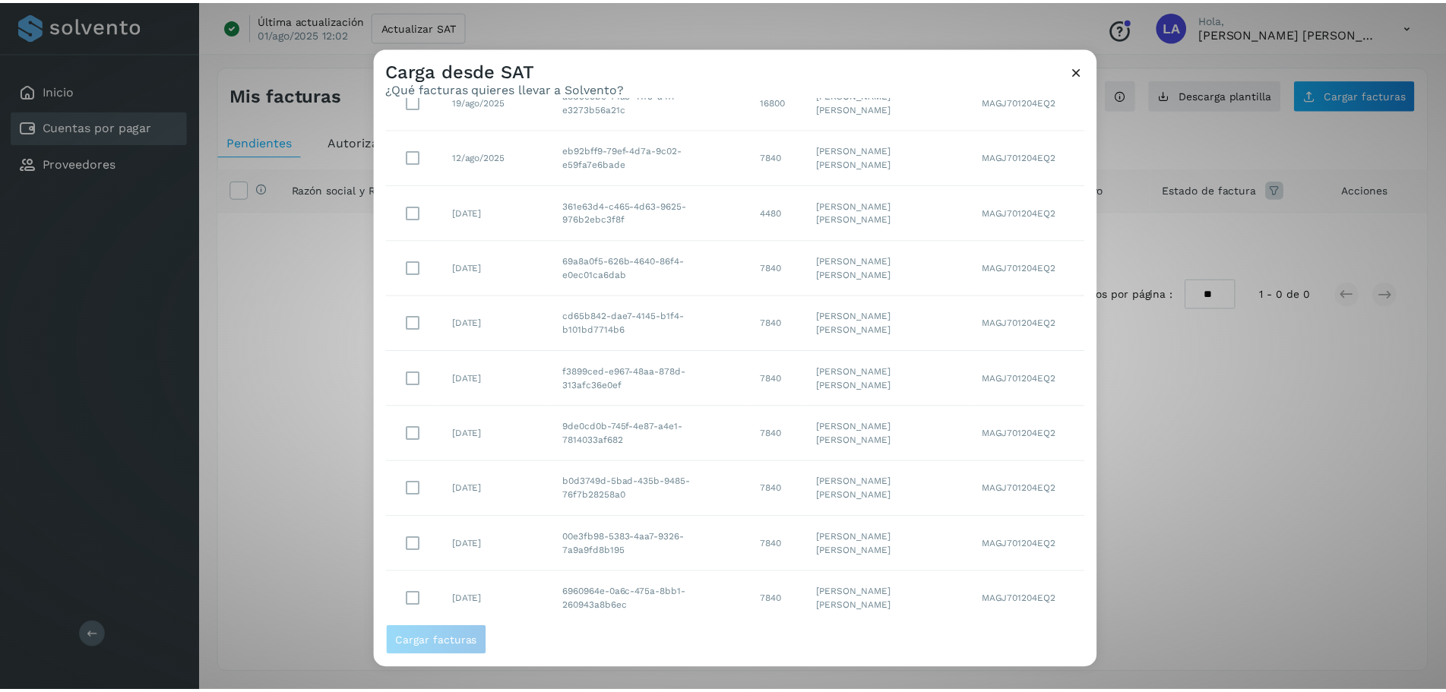
scroll to position [766, 0]
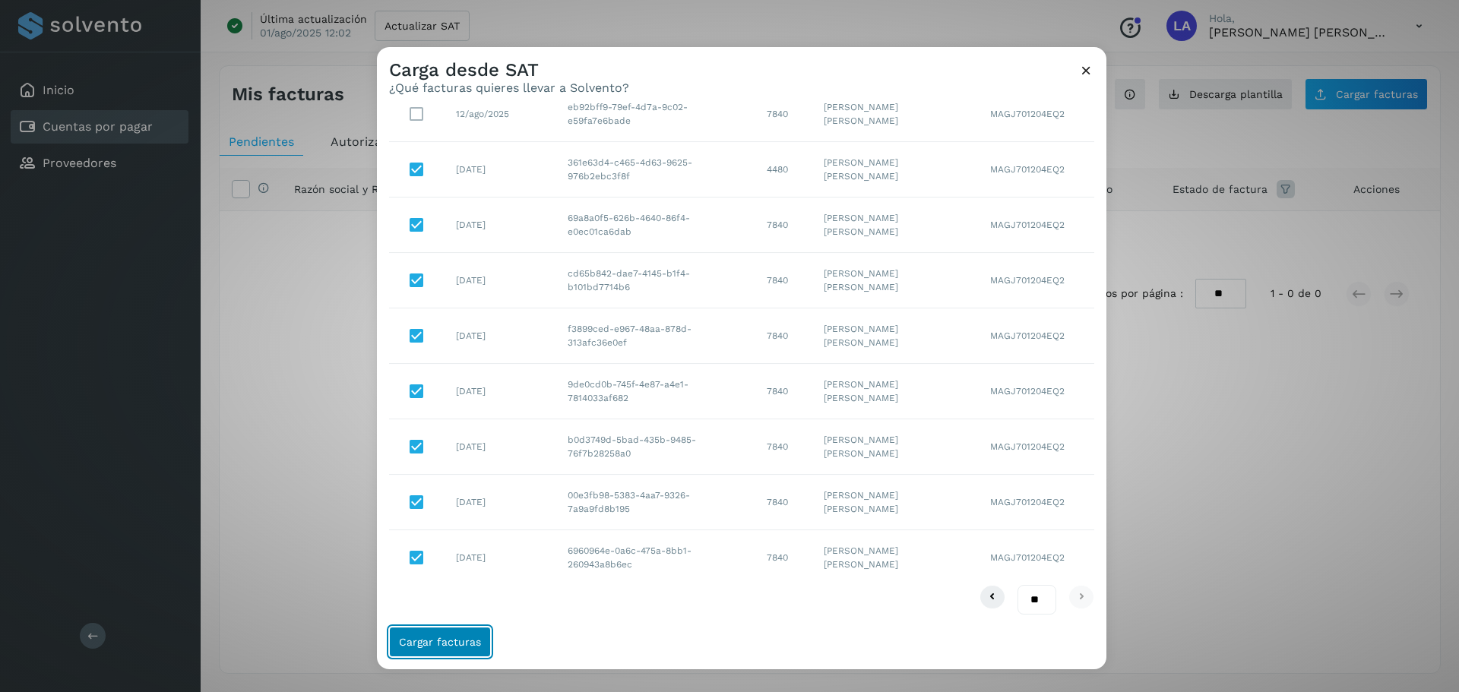
click at [455, 644] on span "Cargar facturas" at bounding box center [440, 642] width 82 height 11
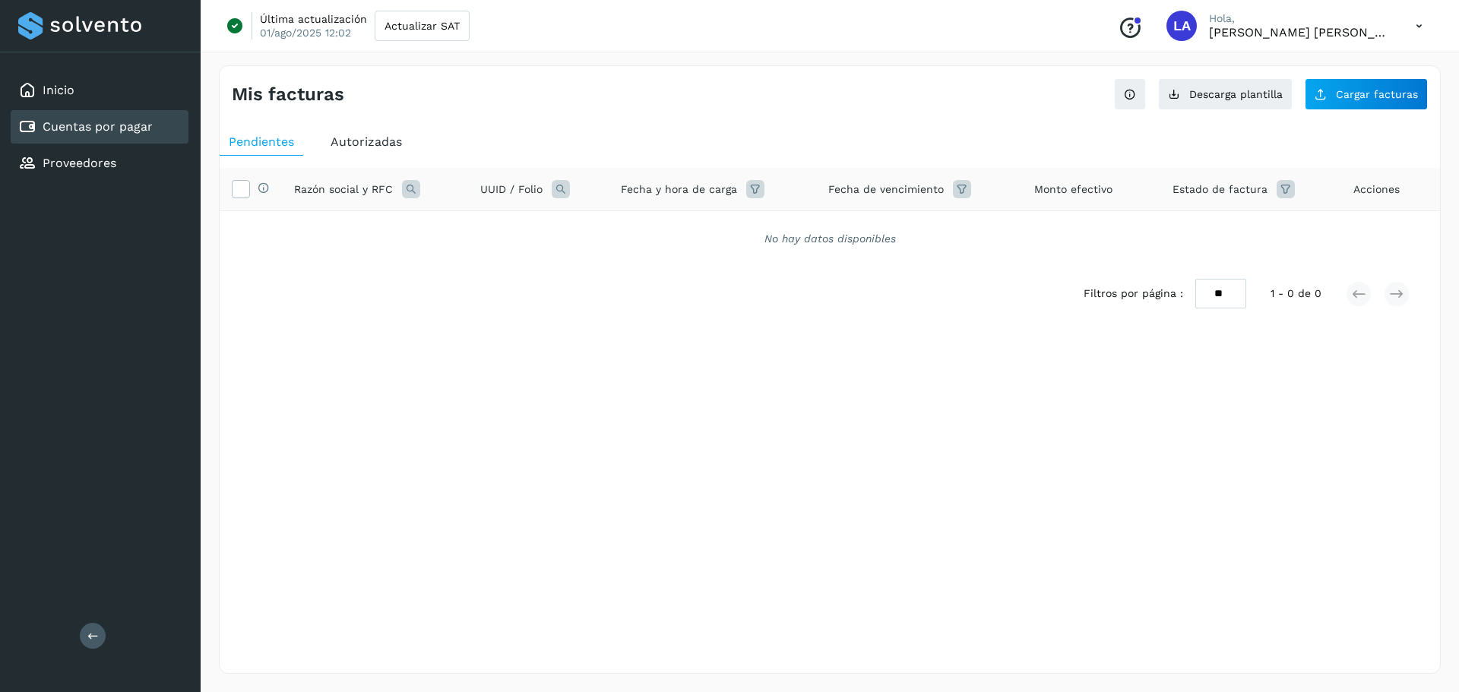
click at [353, 141] on span "Autorizadas" at bounding box center [366, 142] width 71 height 14
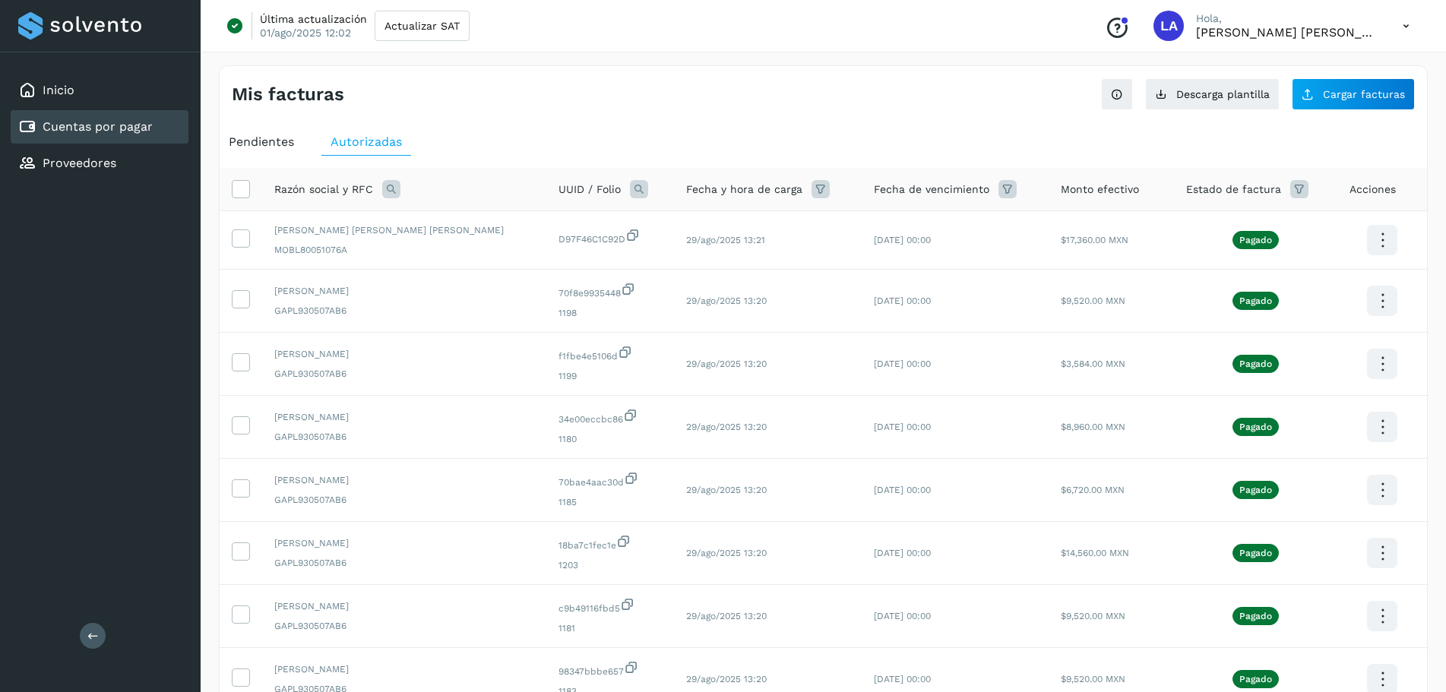
click at [273, 152] on div "Pendientes" at bounding box center [262, 141] width 84 height 27
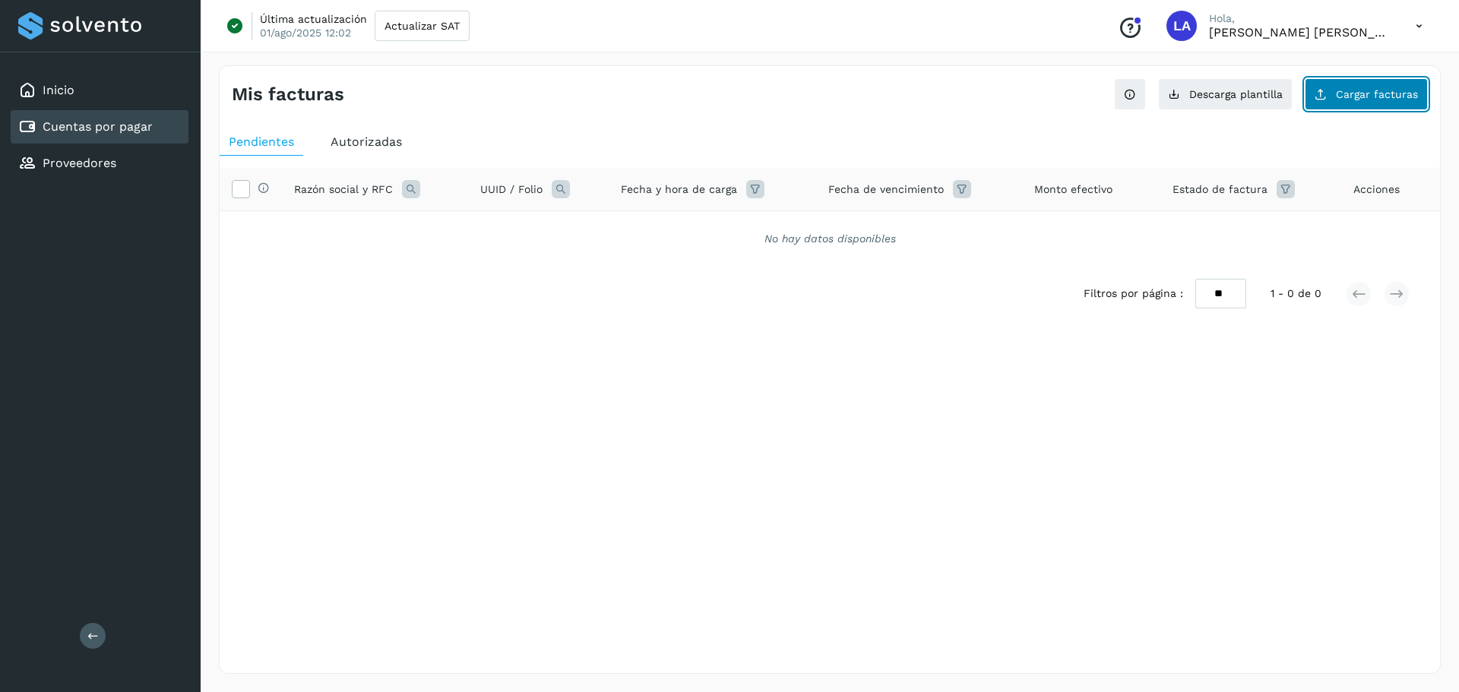
click at [1337, 90] on button "Cargar facturas" at bounding box center [1366, 94] width 123 height 32
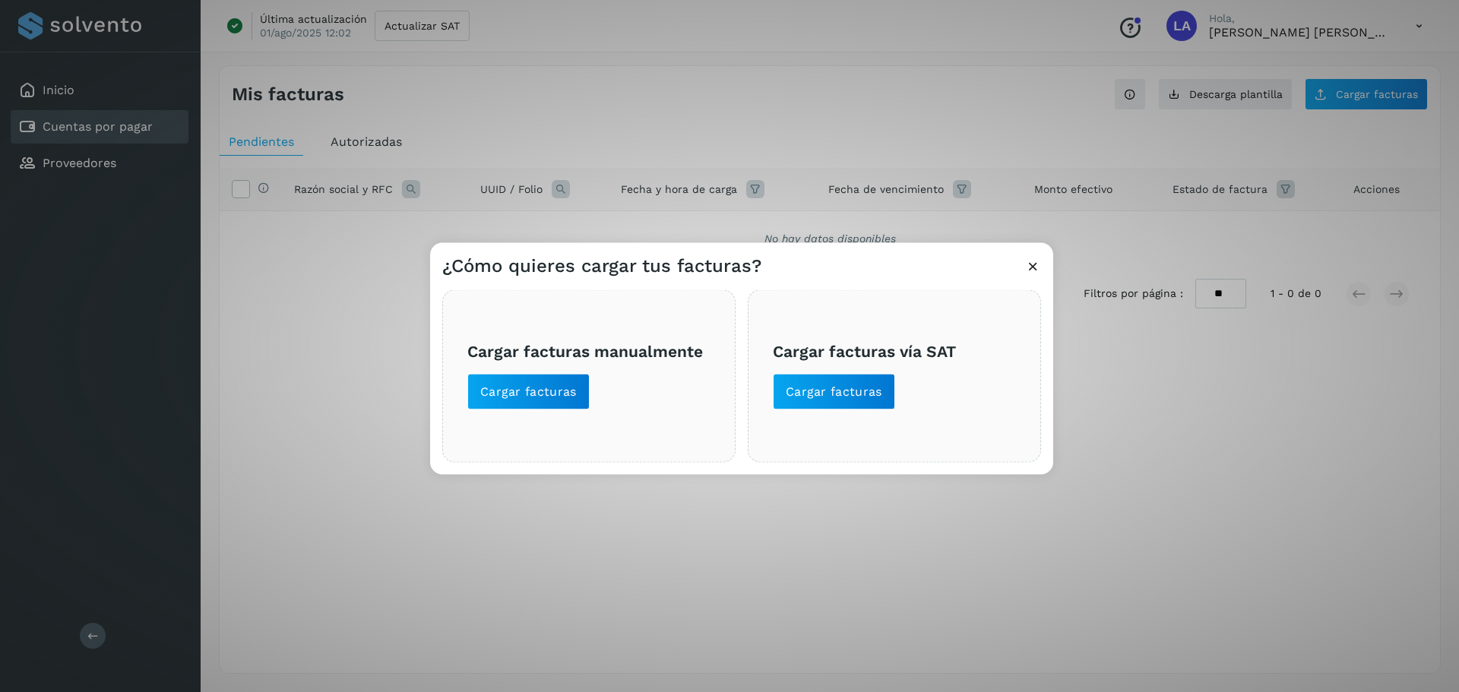
click at [865, 370] on span "Cargar facturas vía SAT Cargar facturas" at bounding box center [894, 376] width 243 height 68
click at [880, 389] on button "Cargar facturas" at bounding box center [834, 391] width 122 height 36
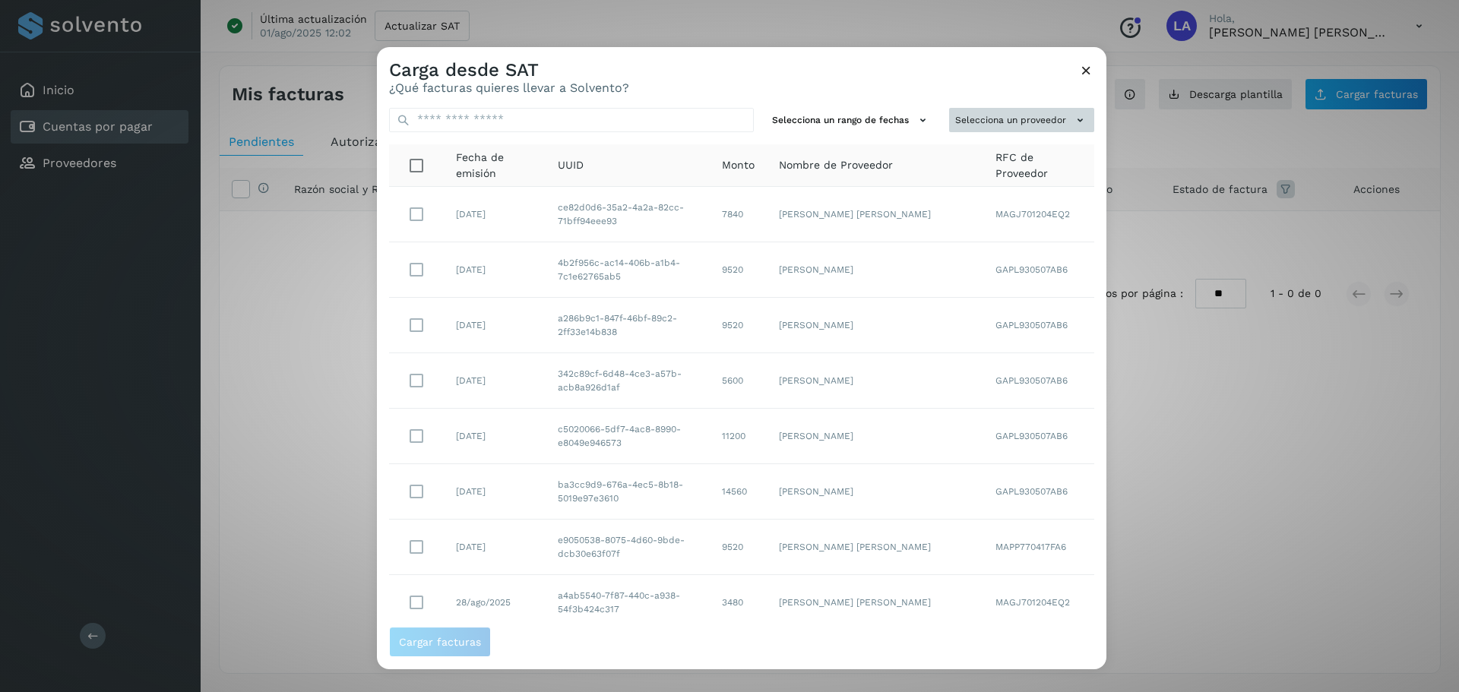
click at [1042, 122] on button "Selecciona un proveedor" at bounding box center [1021, 120] width 145 height 25
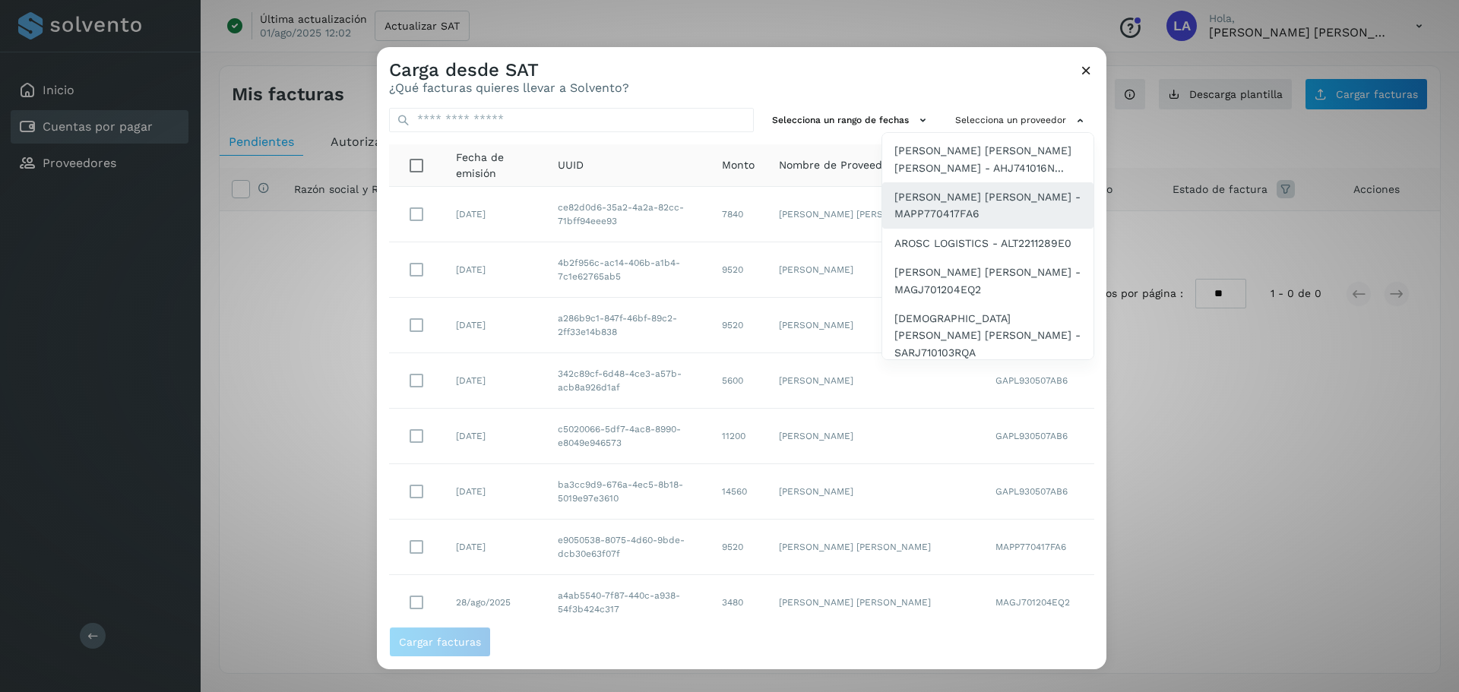
scroll to position [176, 0]
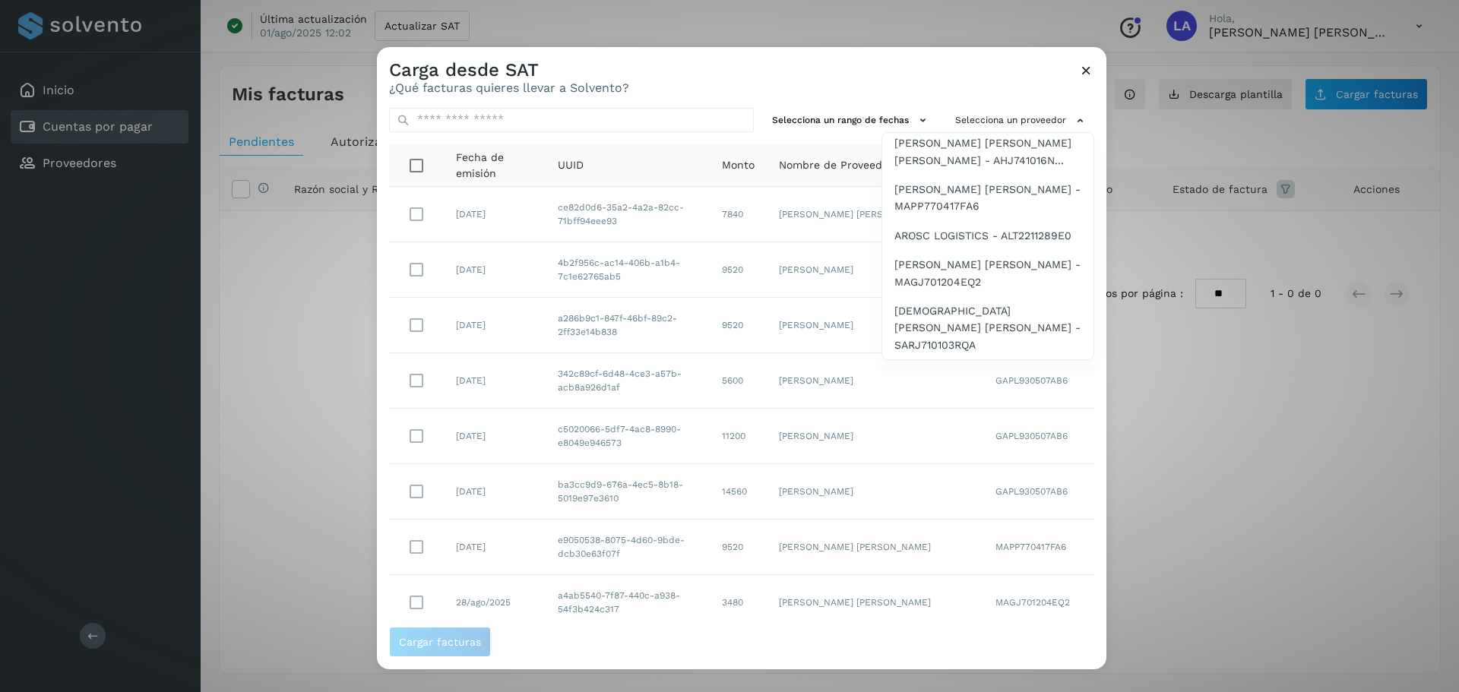
click at [969, 290] on span "[PERSON_NAME] [PERSON_NAME] - MAGJ701204EQ2" at bounding box center [988, 273] width 187 height 34
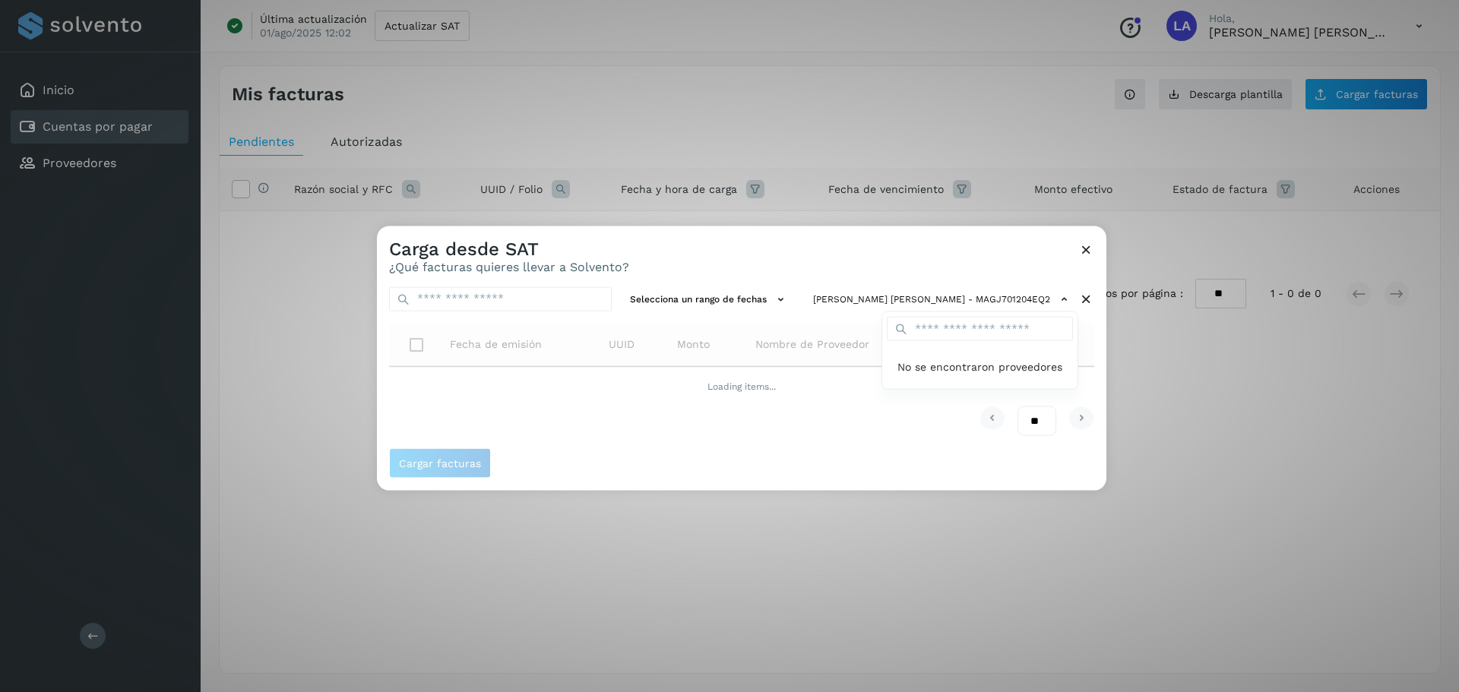
scroll to position [0, 0]
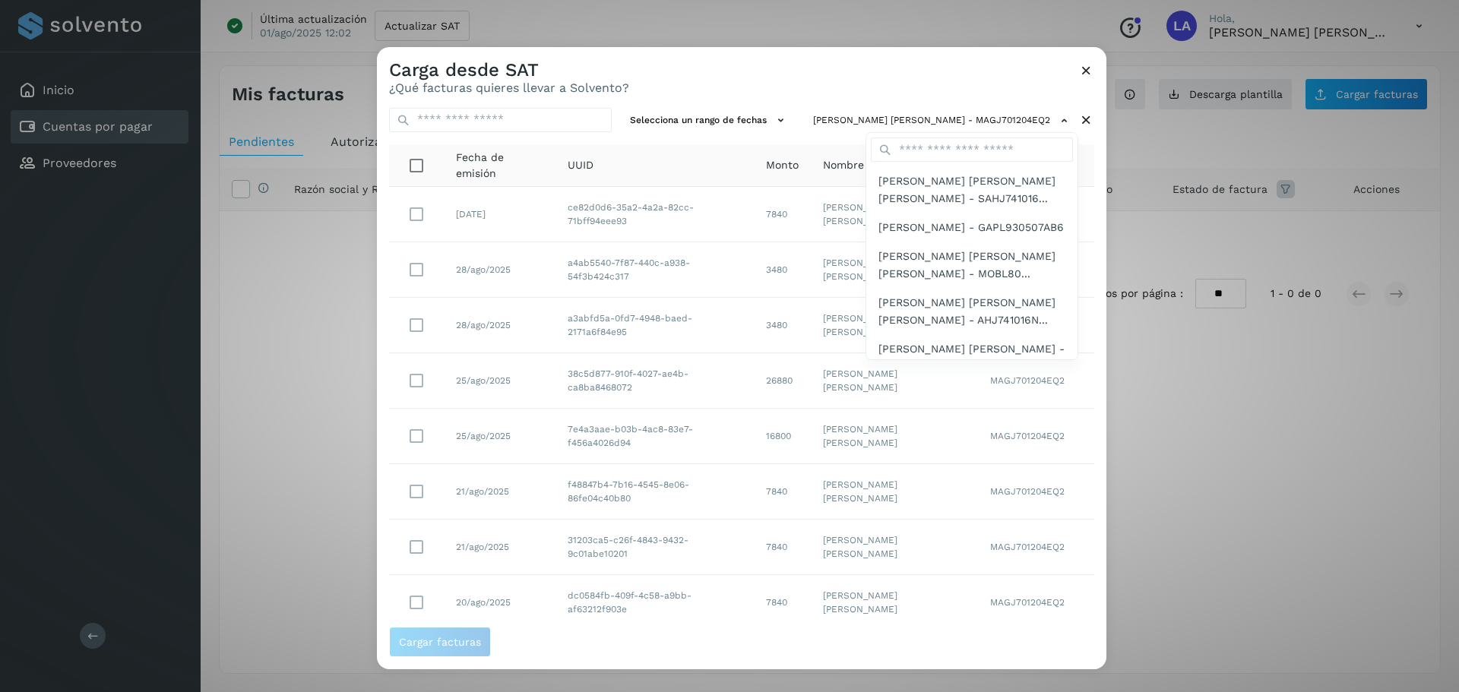
click at [1080, 249] on div at bounding box center [1106, 393] width 1459 height 692
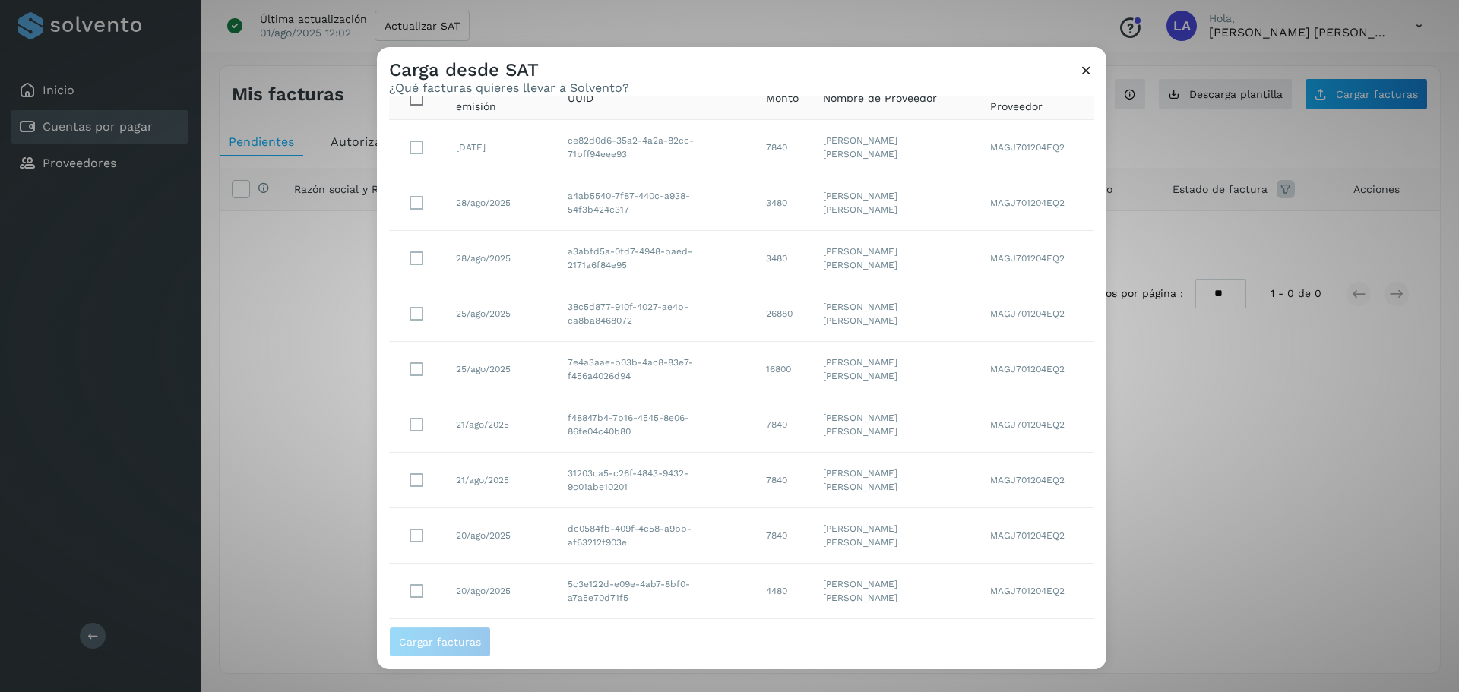
scroll to position [156, 0]
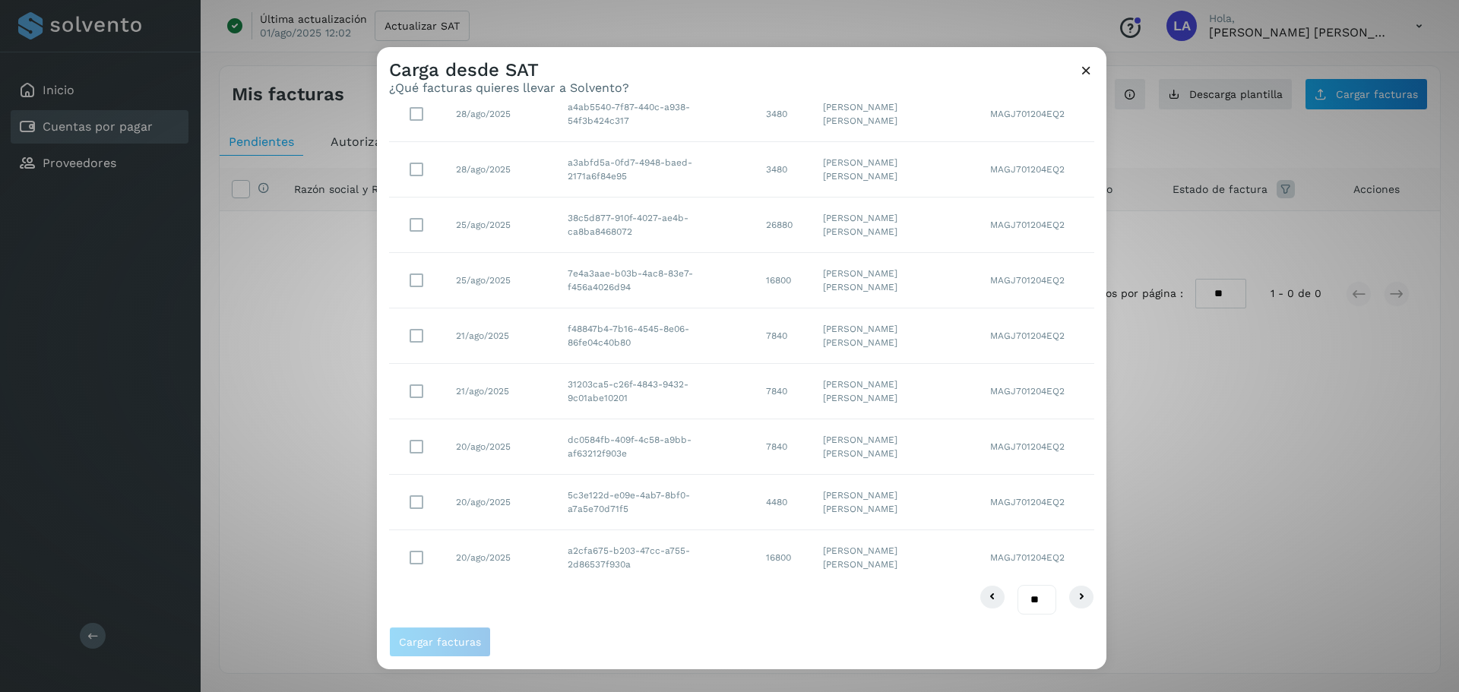
click at [1018, 609] on select "** ** **" at bounding box center [1037, 600] width 39 height 30
select select "**"
click at [1018, 585] on select "** ** **" at bounding box center [1037, 600] width 39 height 30
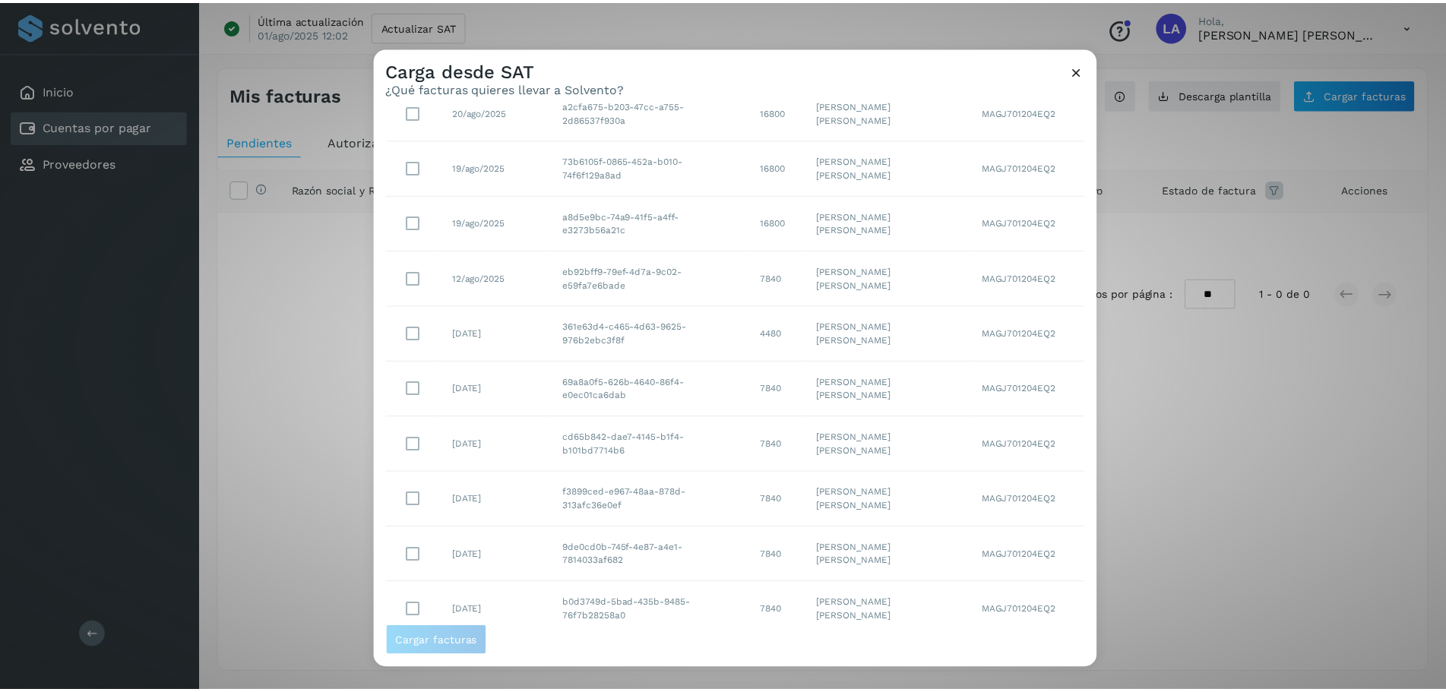
scroll to position [766, 0]
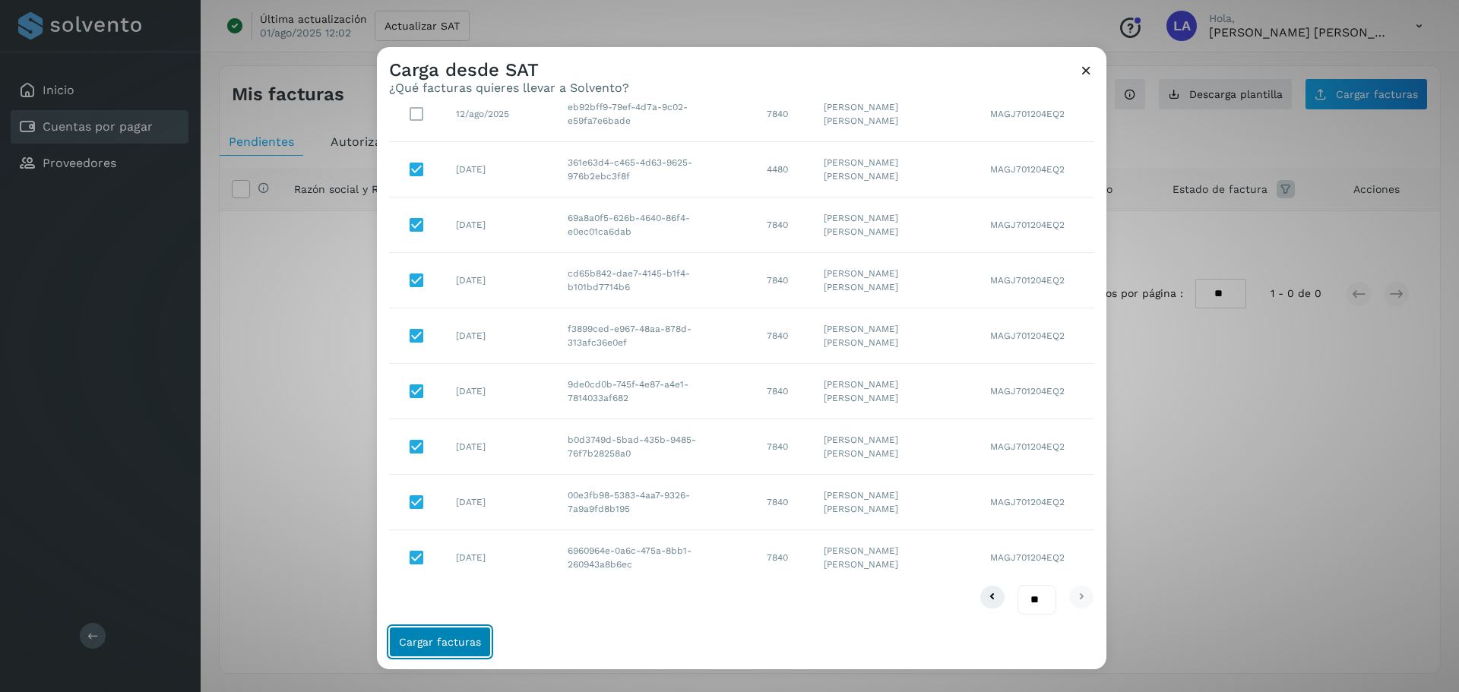
click at [462, 651] on button "Cargar facturas" at bounding box center [440, 642] width 102 height 30
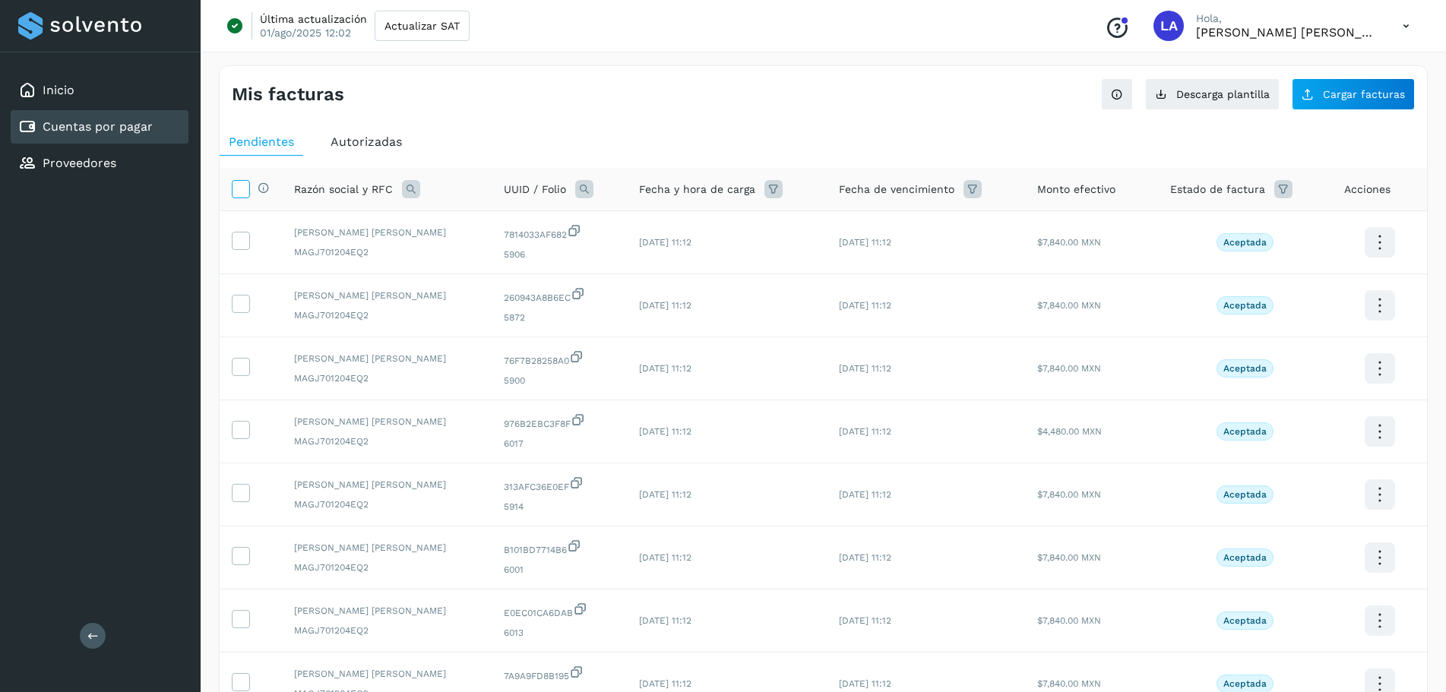
click at [245, 195] on icon at bounding box center [241, 188] width 16 height 16
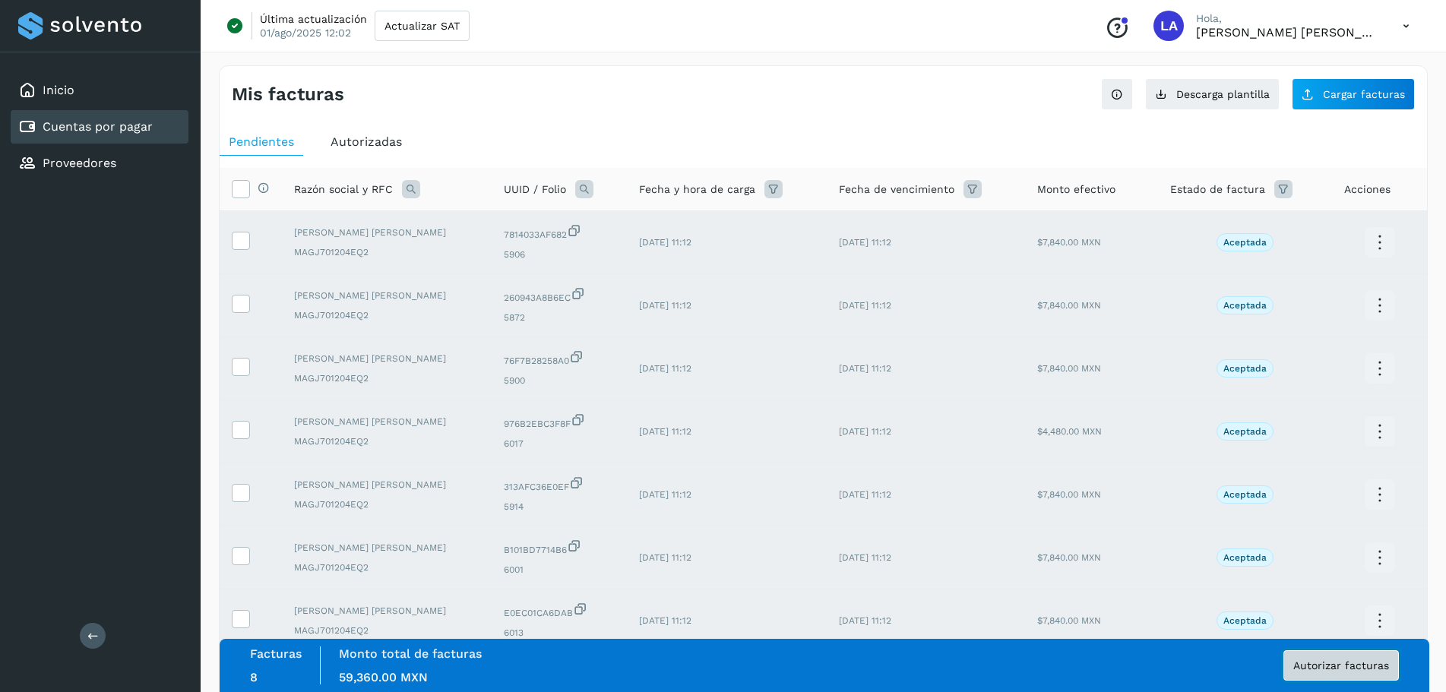
click at [1368, 663] on span "Autorizar facturas" at bounding box center [1342, 665] width 96 height 11
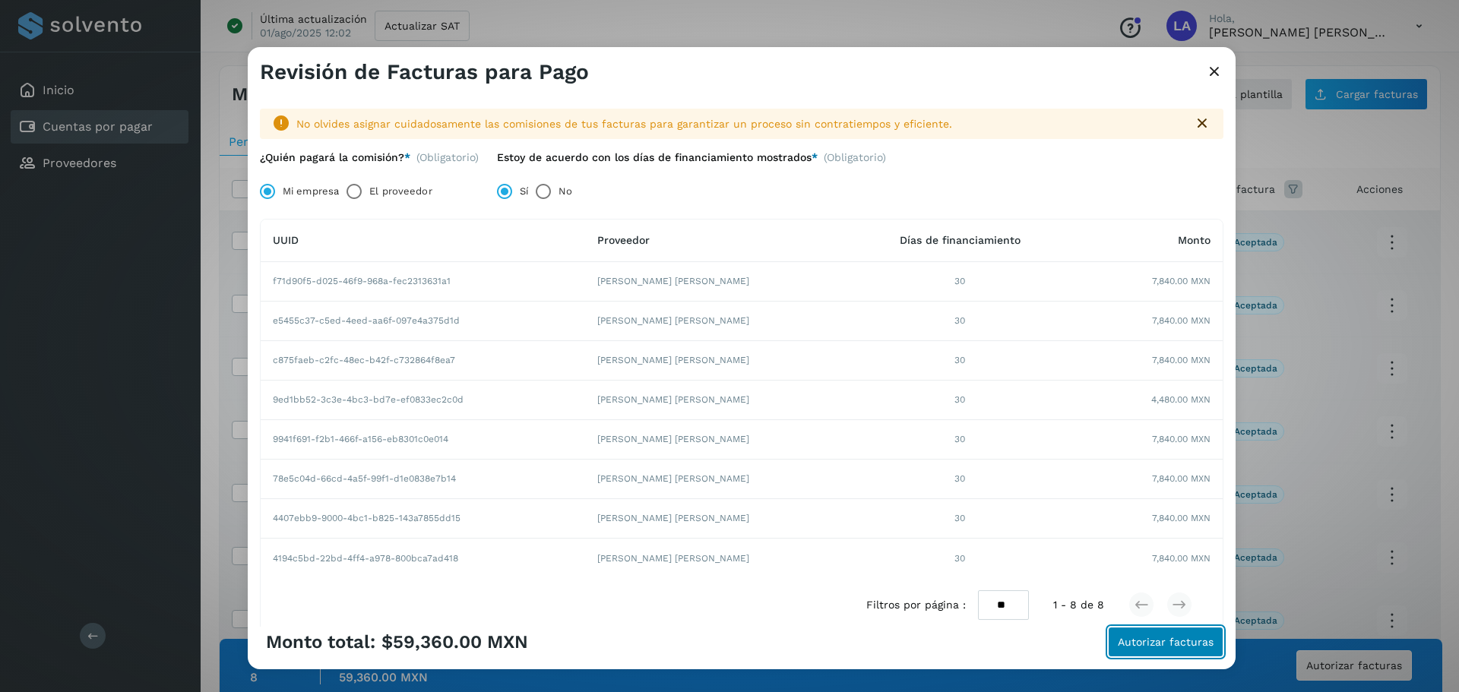
click at [1162, 638] on span "Autorizar facturas" at bounding box center [1166, 642] width 96 height 11
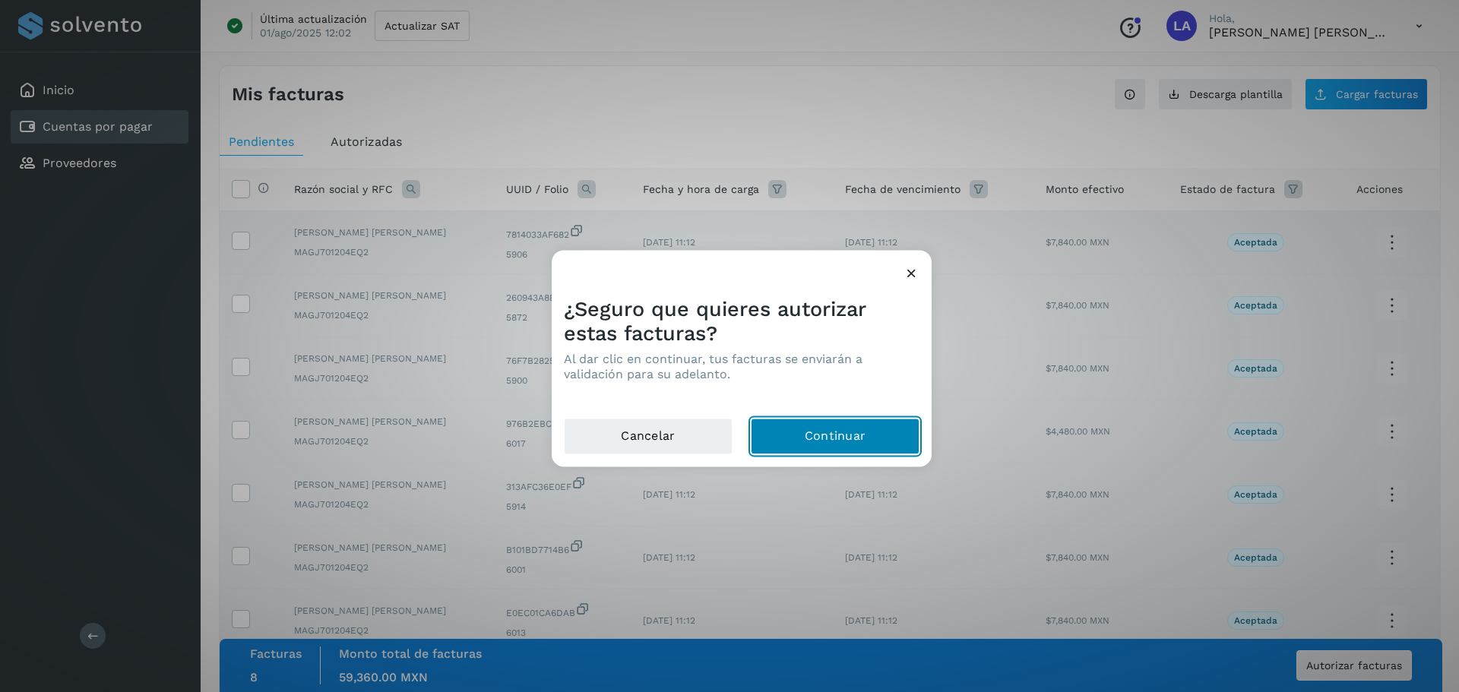
click at [831, 428] on button "Continuar" at bounding box center [835, 436] width 169 height 36
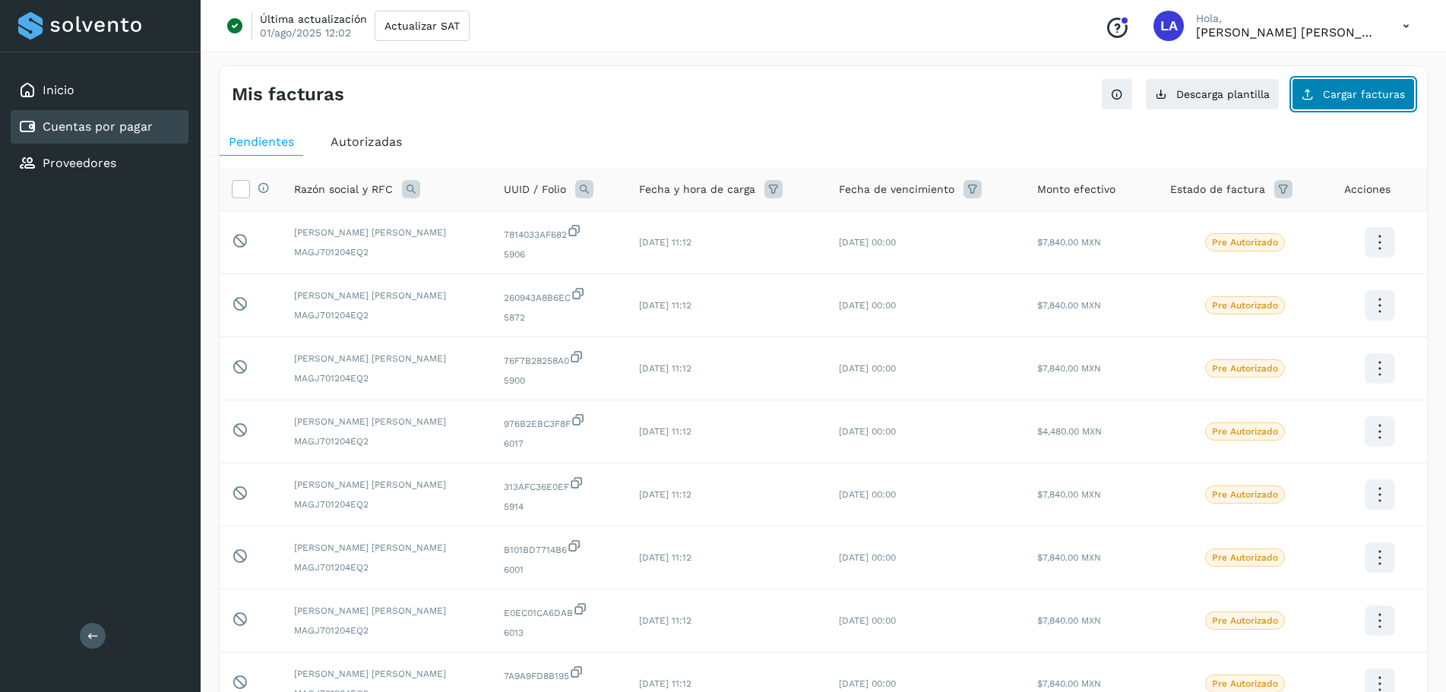
click at [1369, 93] on span "Cargar facturas" at bounding box center [1364, 94] width 82 height 11
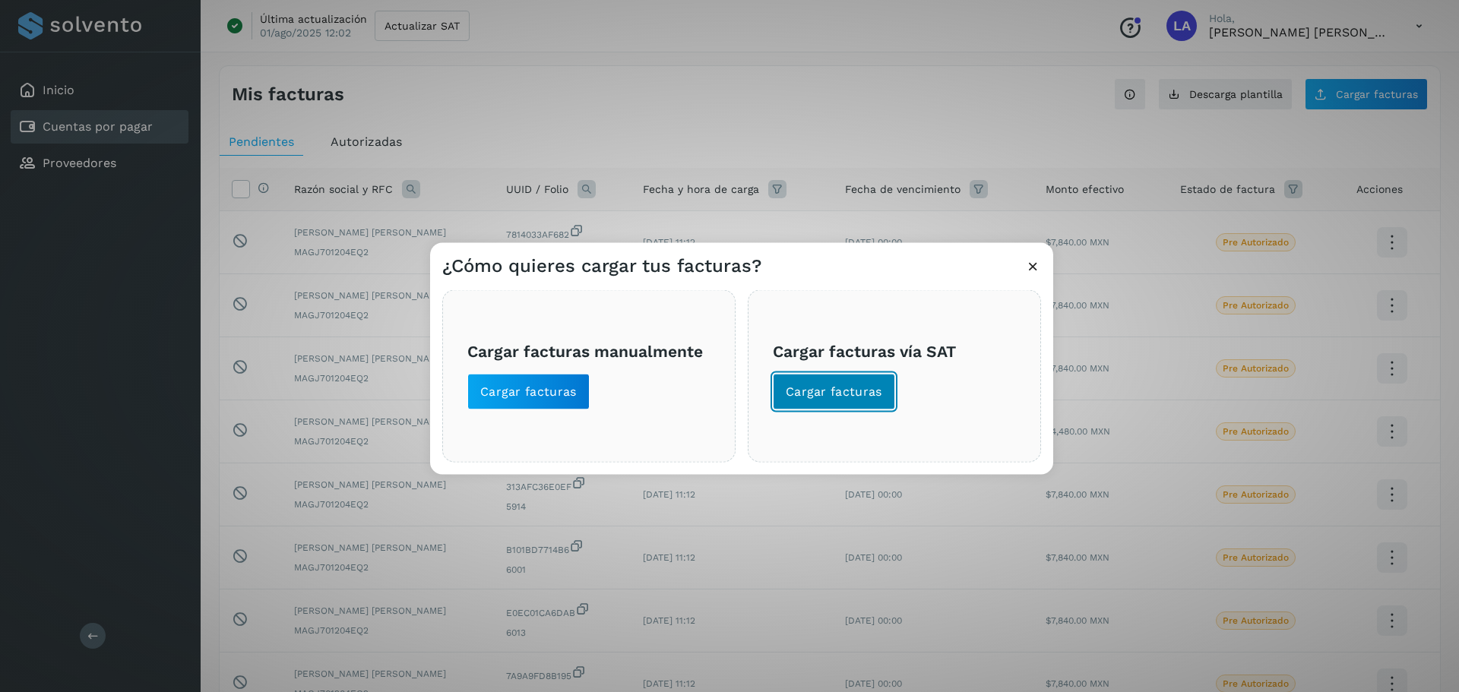
click at [844, 384] on span "Cargar facturas" at bounding box center [834, 391] width 97 height 17
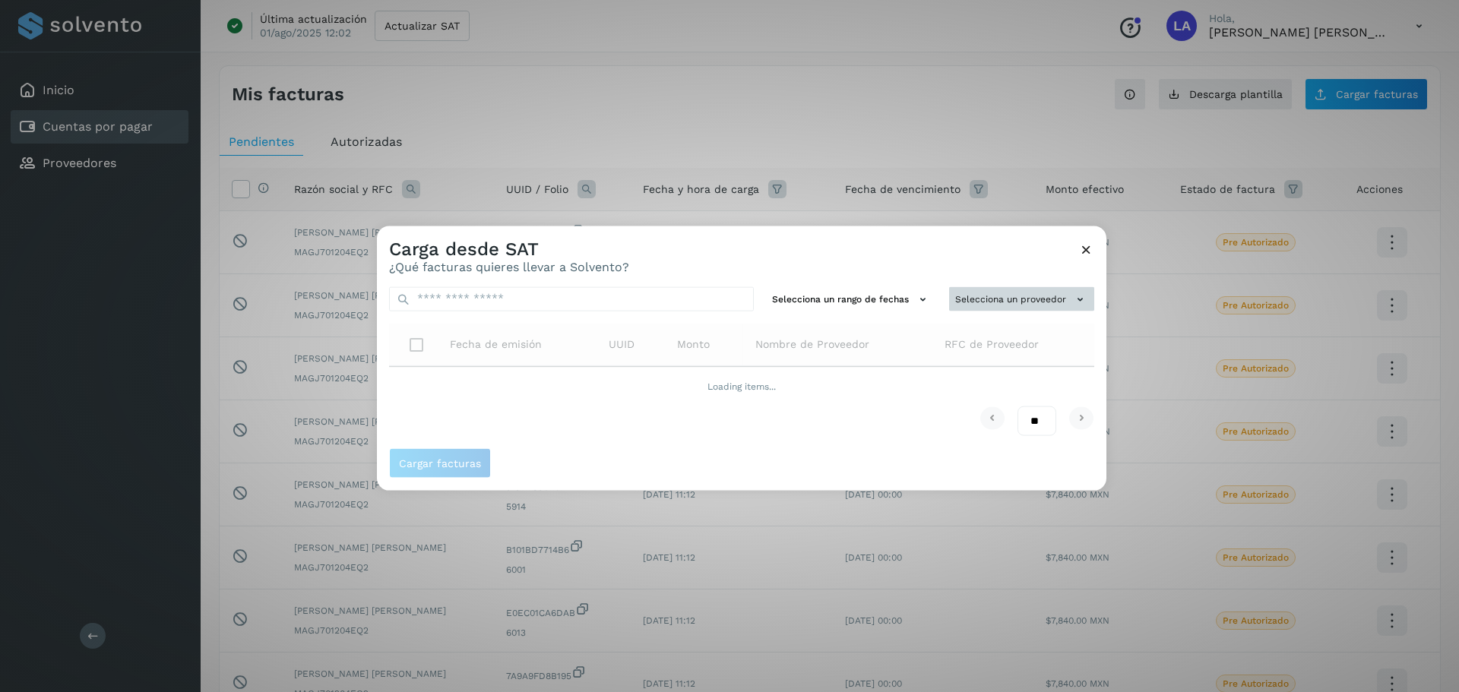
click at [1018, 303] on button "Selecciona un proveedor" at bounding box center [1021, 299] width 145 height 25
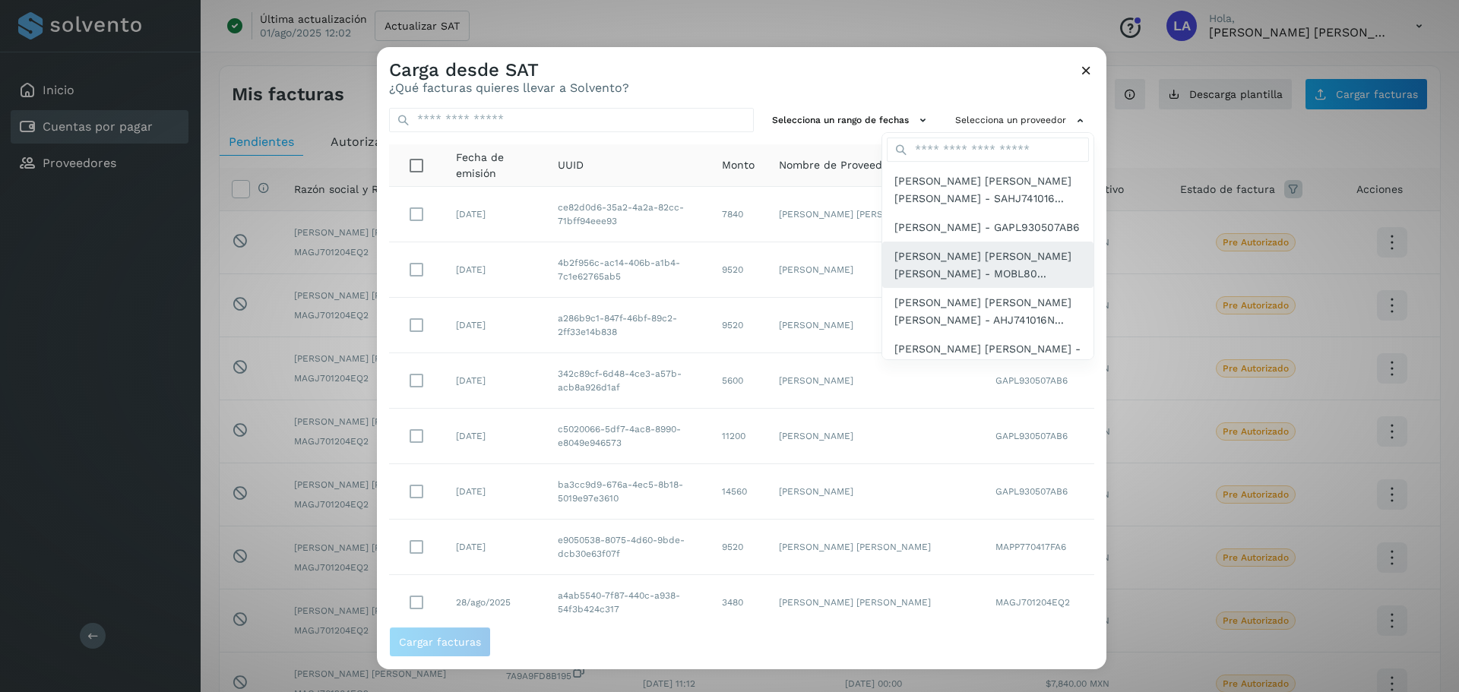
click at [956, 280] on span "[PERSON_NAME] [PERSON_NAME] [PERSON_NAME] - MOBL80..." at bounding box center [988, 266] width 187 height 34
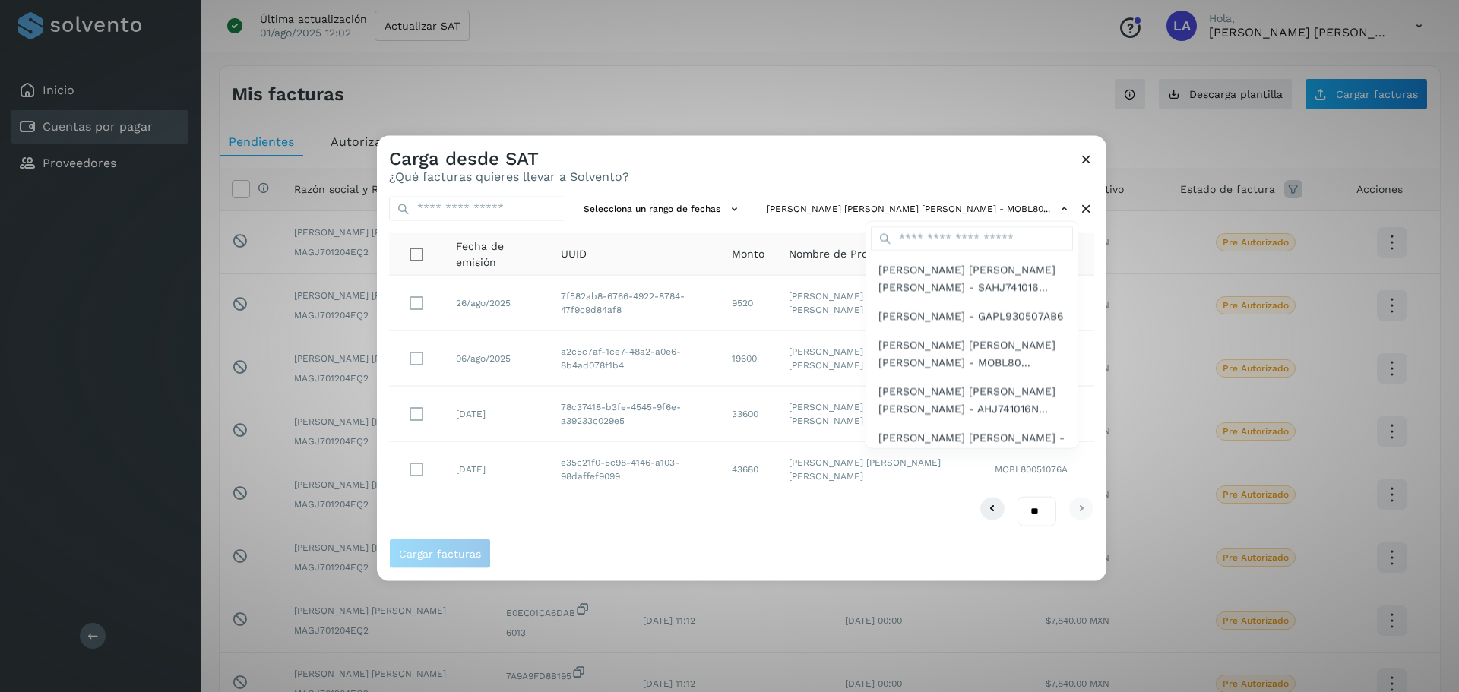
click at [434, 294] on div at bounding box center [1106, 481] width 1459 height 692
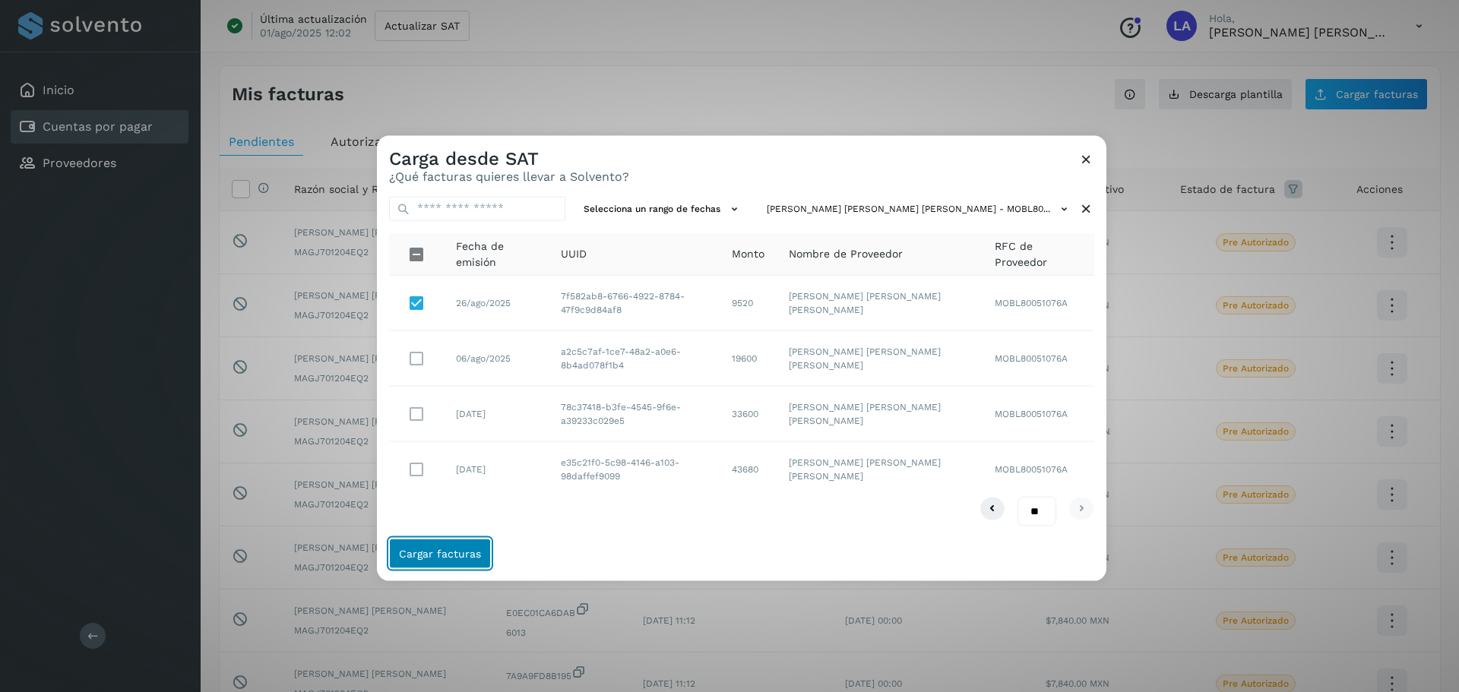
click at [468, 552] on span "Cargar facturas" at bounding box center [440, 554] width 82 height 11
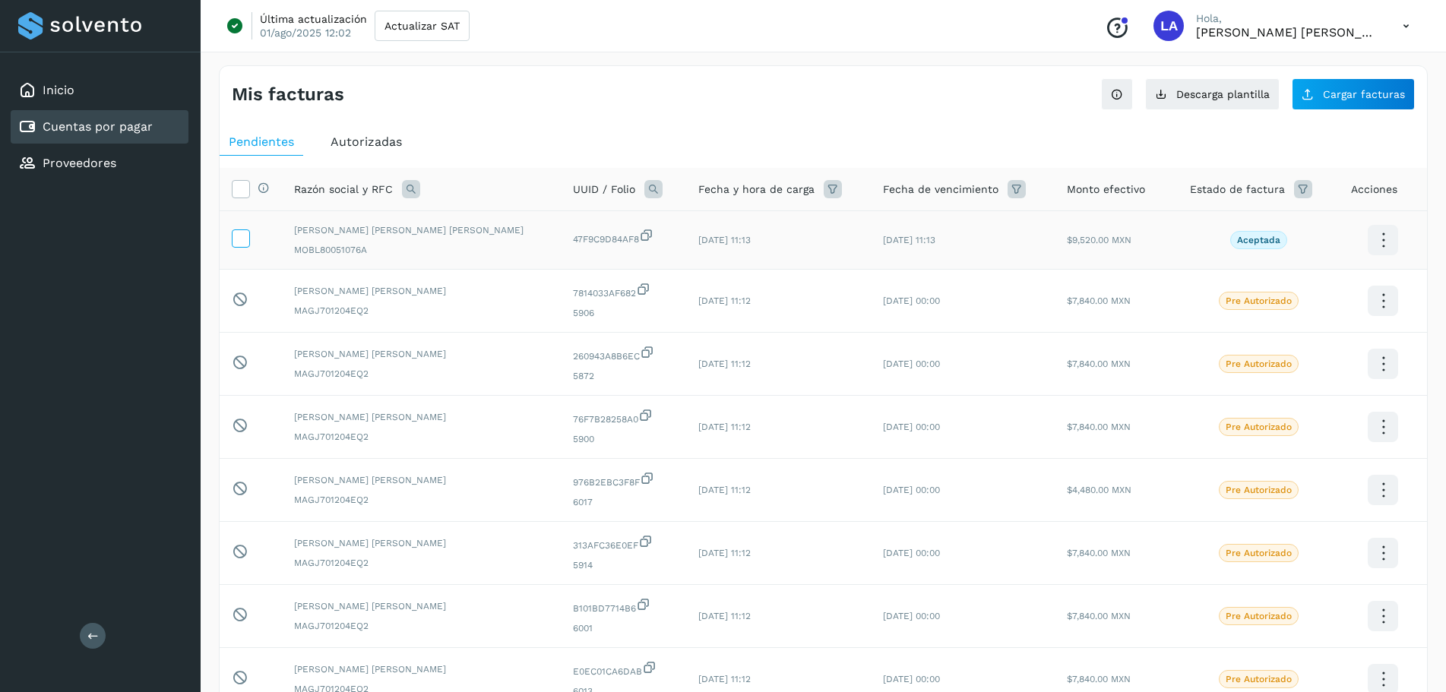
click at [241, 246] on label at bounding box center [241, 239] width 18 height 18
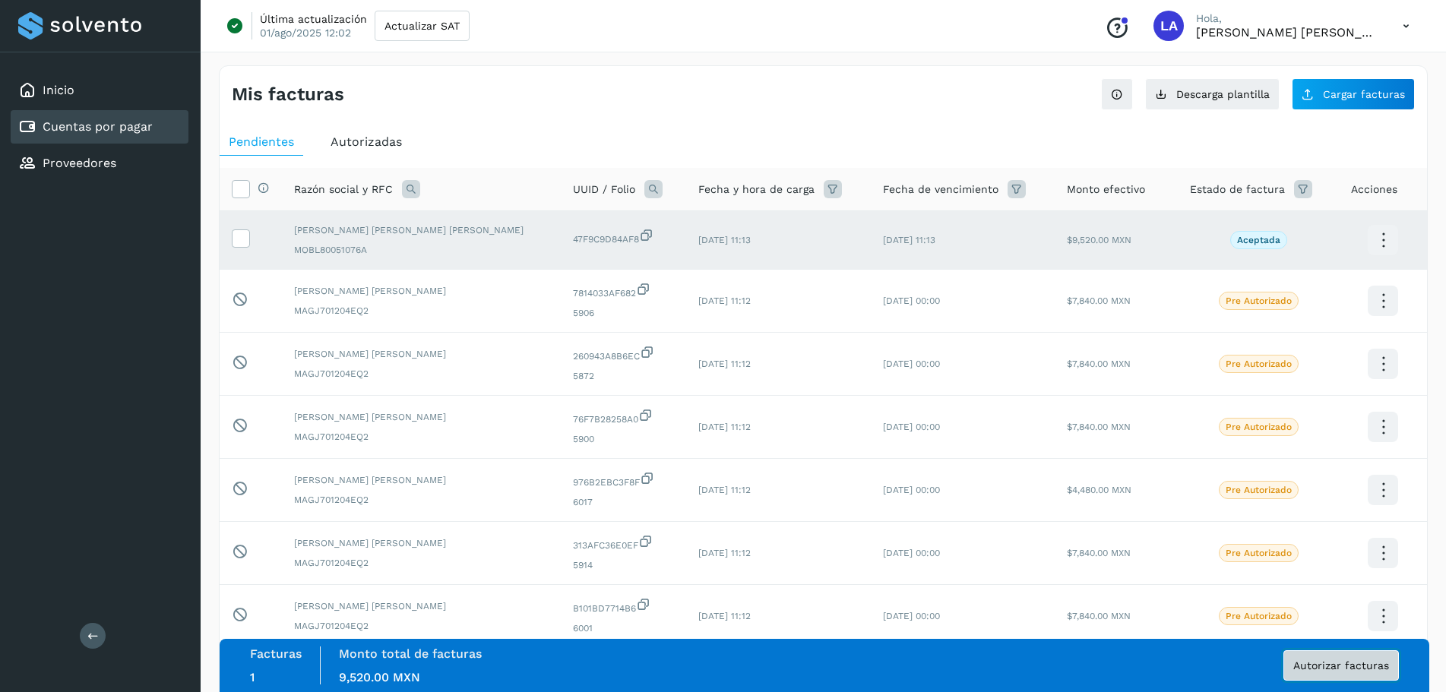
click at [1317, 662] on span "Autorizar facturas" at bounding box center [1342, 665] width 96 height 11
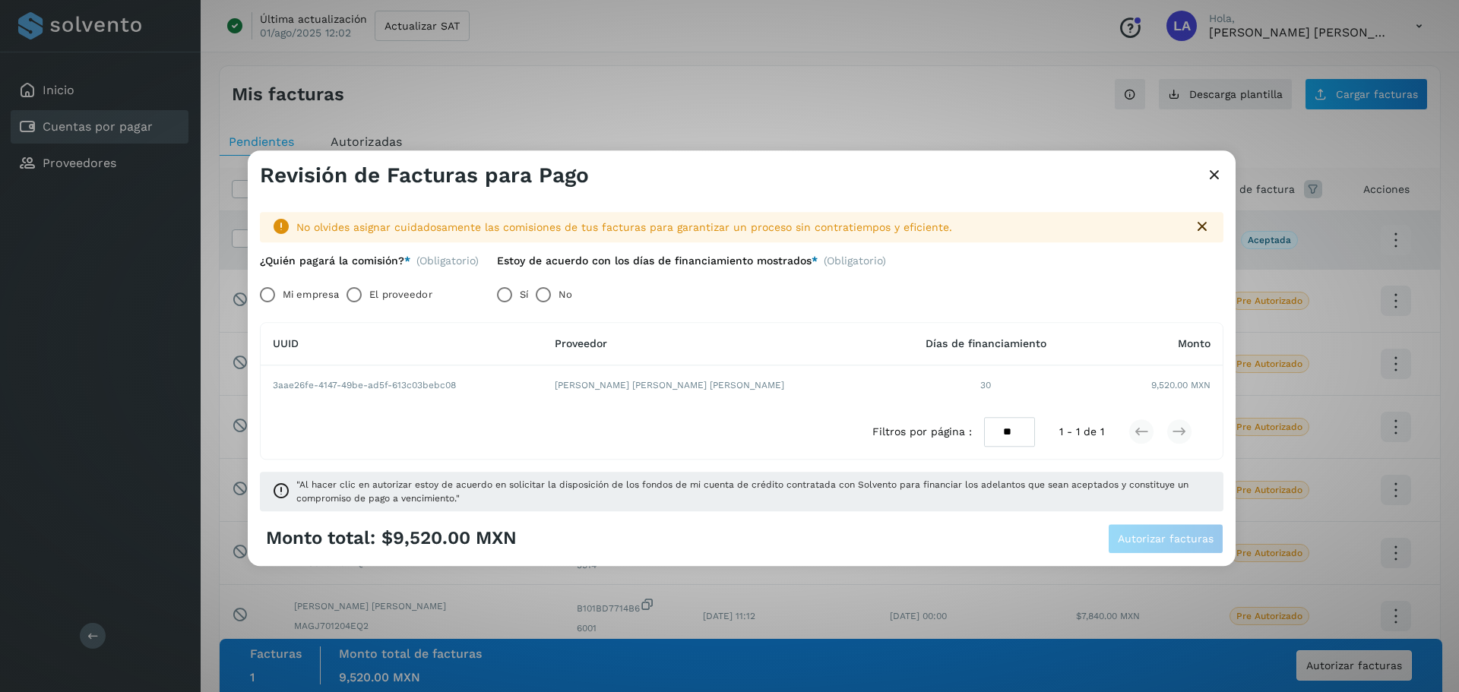
click at [288, 292] on label "Mi empresa" at bounding box center [311, 295] width 56 height 30
click at [1136, 527] on button "Autorizar facturas" at bounding box center [1166, 539] width 116 height 30
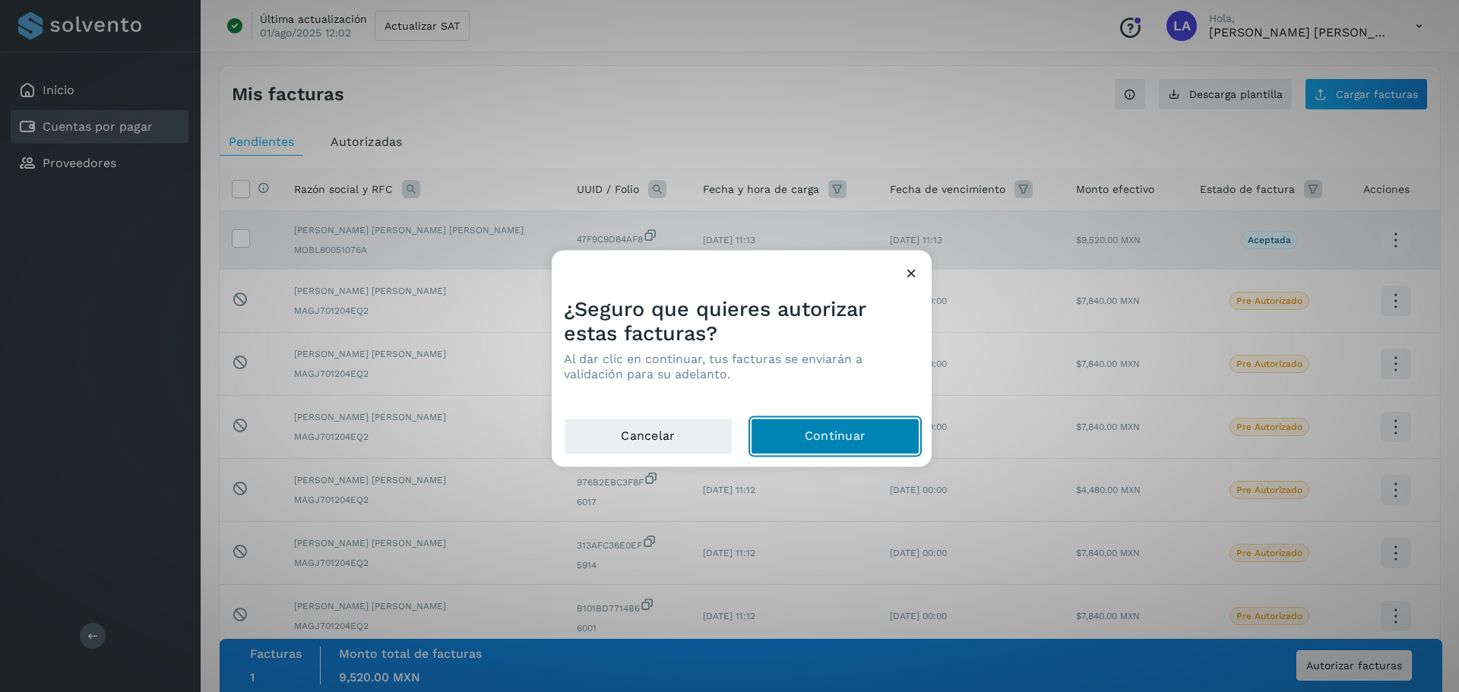
click at [852, 443] on button "Continuar" at bounding box center [835, 436] width 169 height 36
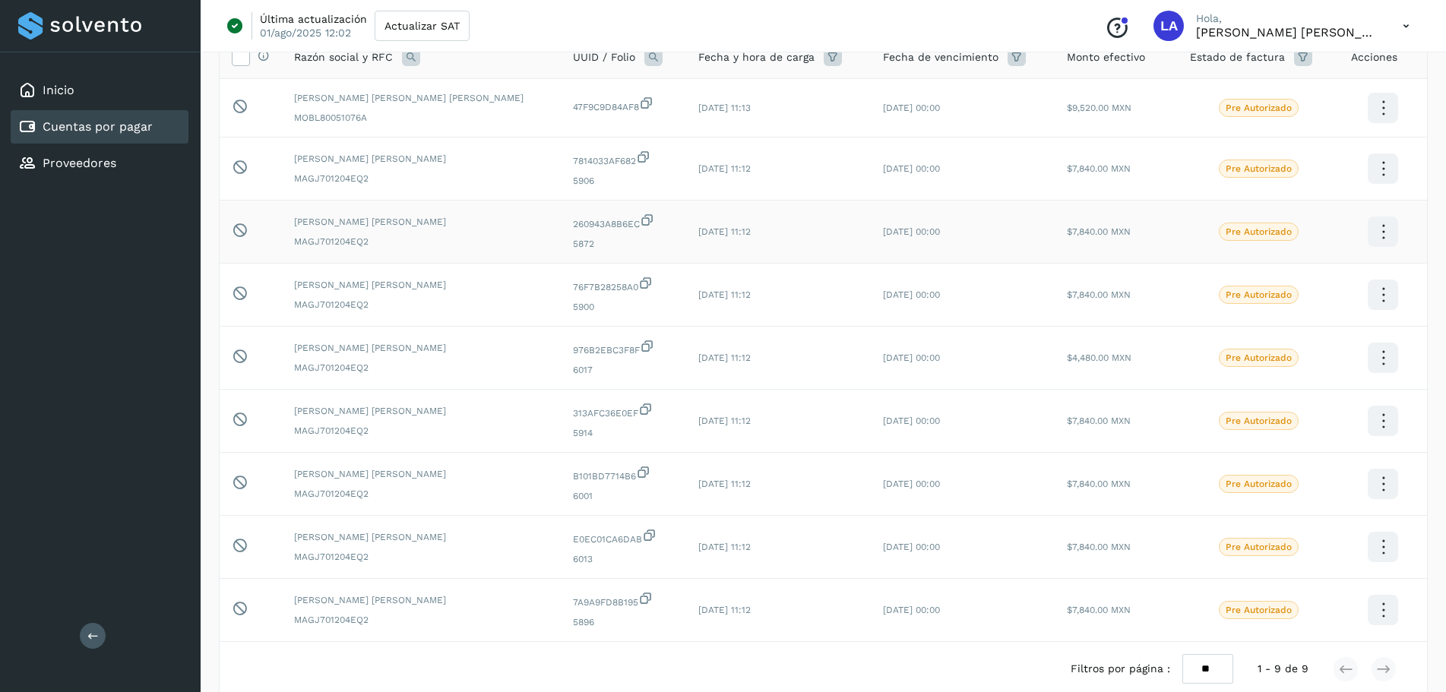
scroll to position [211, 0]
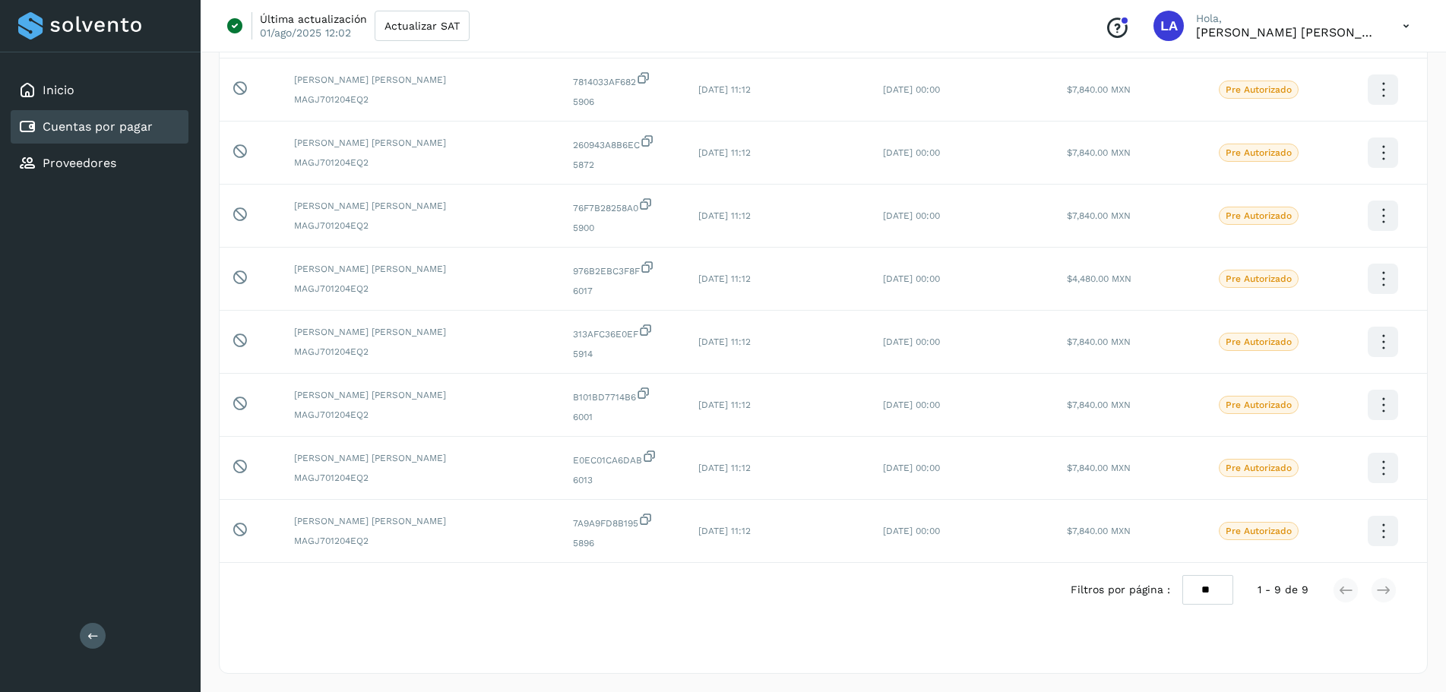
click at [1406, 19] on icon at bounding box center [1406, 26] width 31 height 31
click at [1294, 102] on div "Cerrar sesión" at bounding box center [1330, 98] width 181 height 29
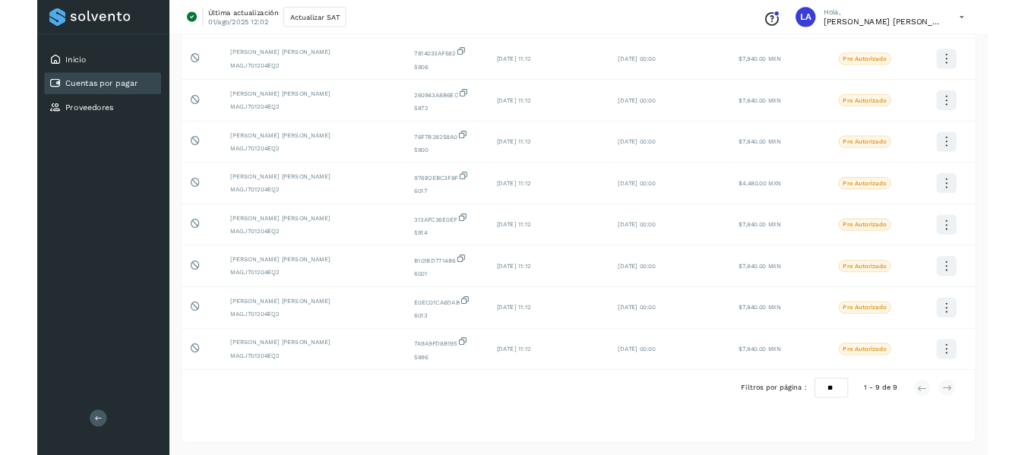
scroll to position [0, 0]
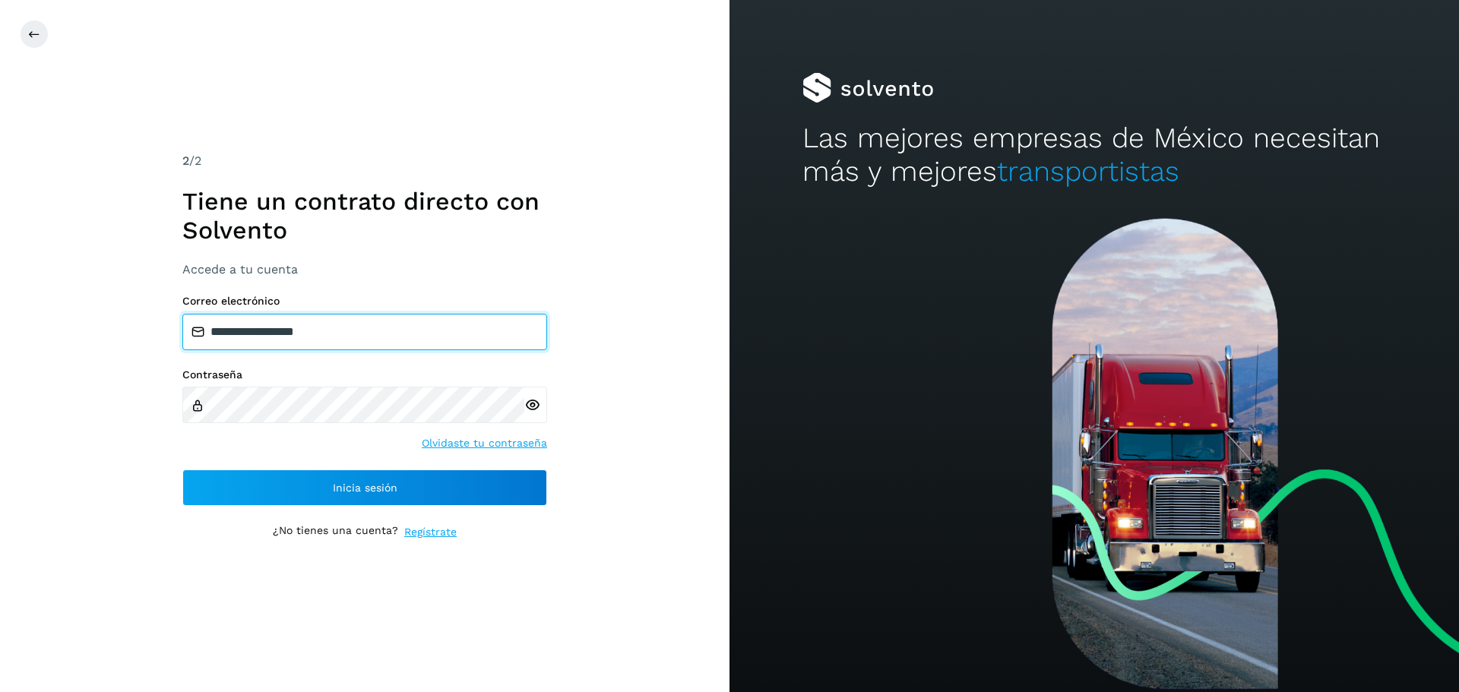
click at [337, 320] on input "**********" at bounding box center [364, 332] width 365 height 36
click at [324, 363] on div "**********" at bounding box center [364, 401] width 365 height 212
drag, startPoint x: 318, startPoint y: 349, endPoint x: 334, endPoint y: 348, distance: 16.0
click at [318, 349] on input "**********" at bounding box center [364, 332] width 365 height 36
type input "**********"
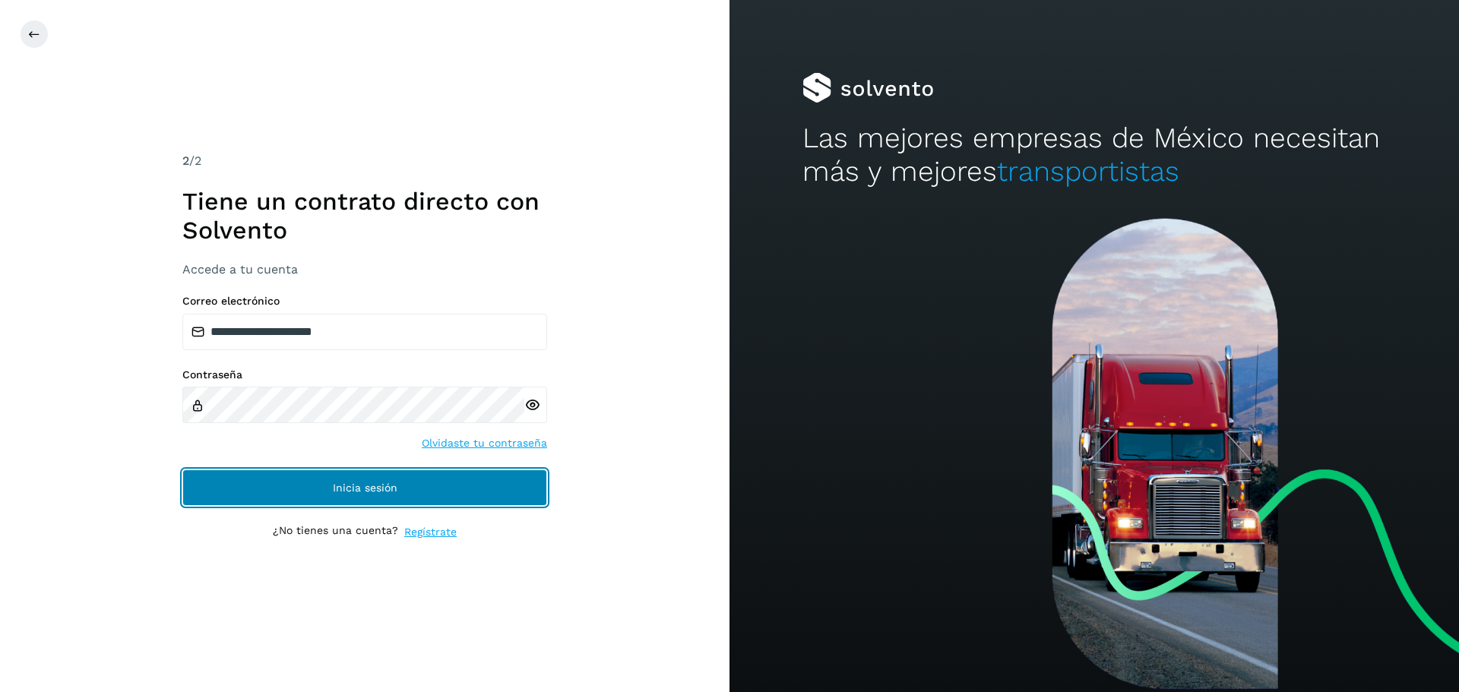
click at [379, 491] on span "Inicia sesión" at bounding box center [365, 488] width 65 height 11
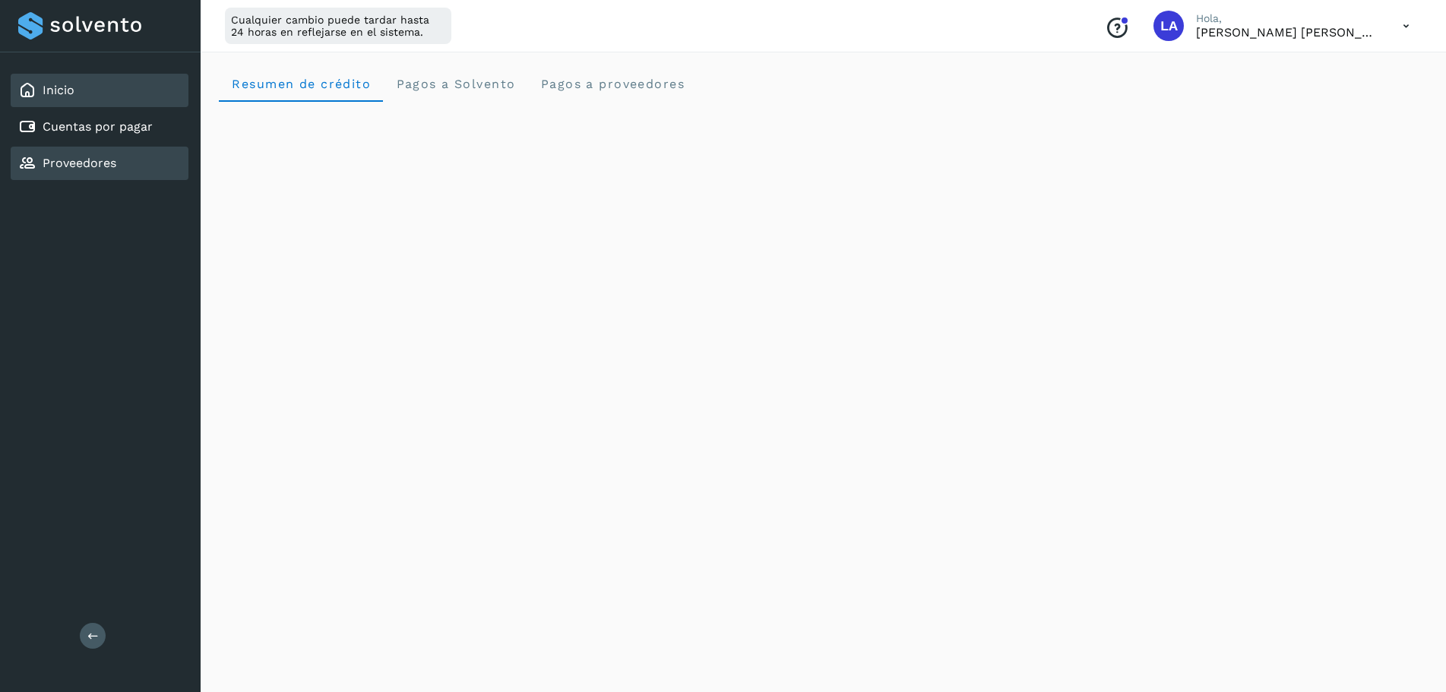
click at [74, 166] on link "Proveedores" at bounding box center [80, 163] width 74 height 14
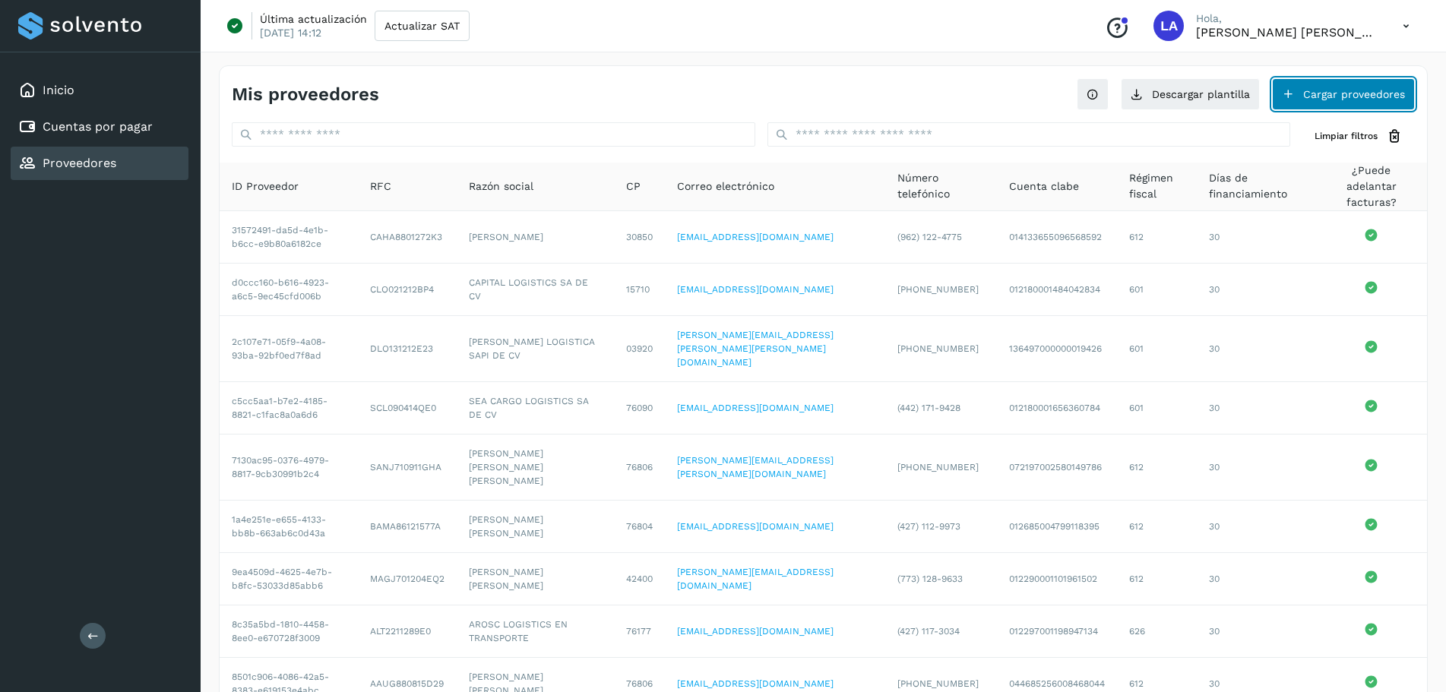
click at [1347, 99] on button "Cargar proveedores" at bounding box center [1343, 94] width 143 height 32
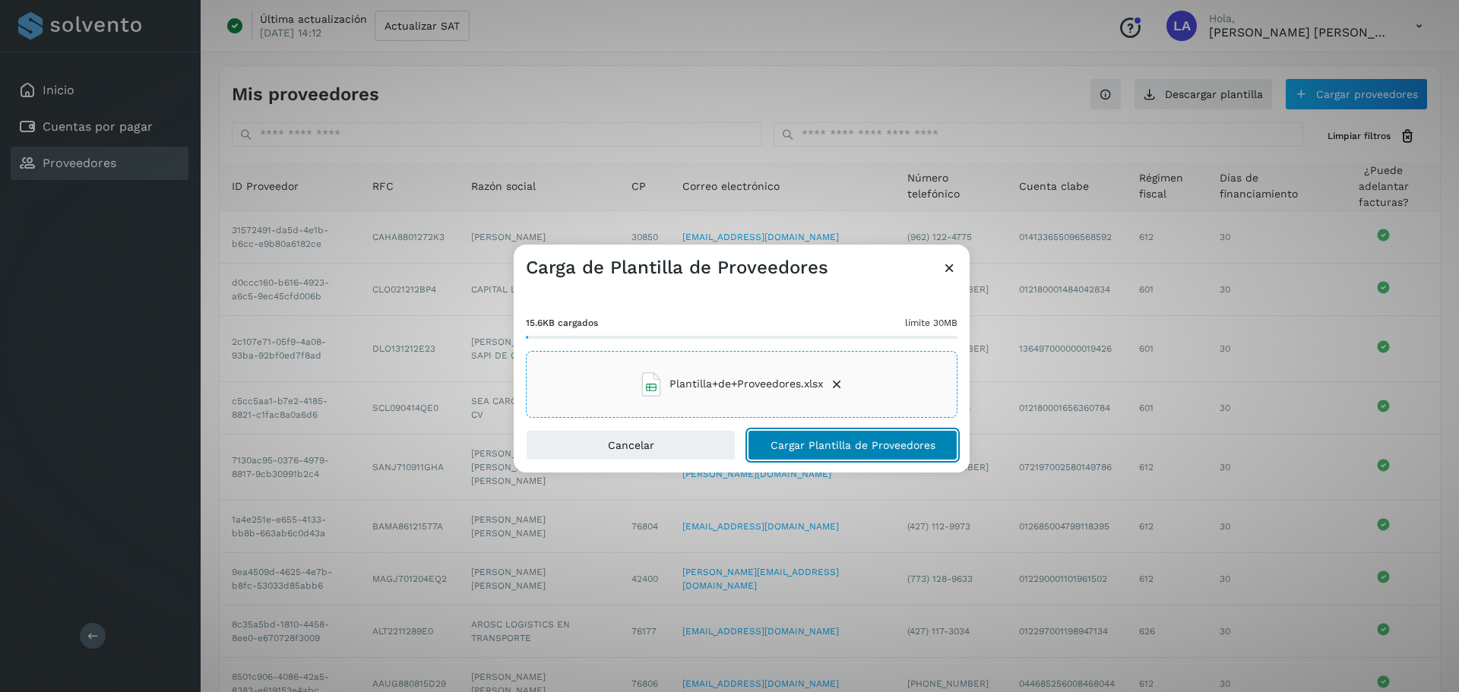
click at [800, 449] on span "Cargar Plantilla de Proveedores" at bounding box center [853, 445] width 165 height 11
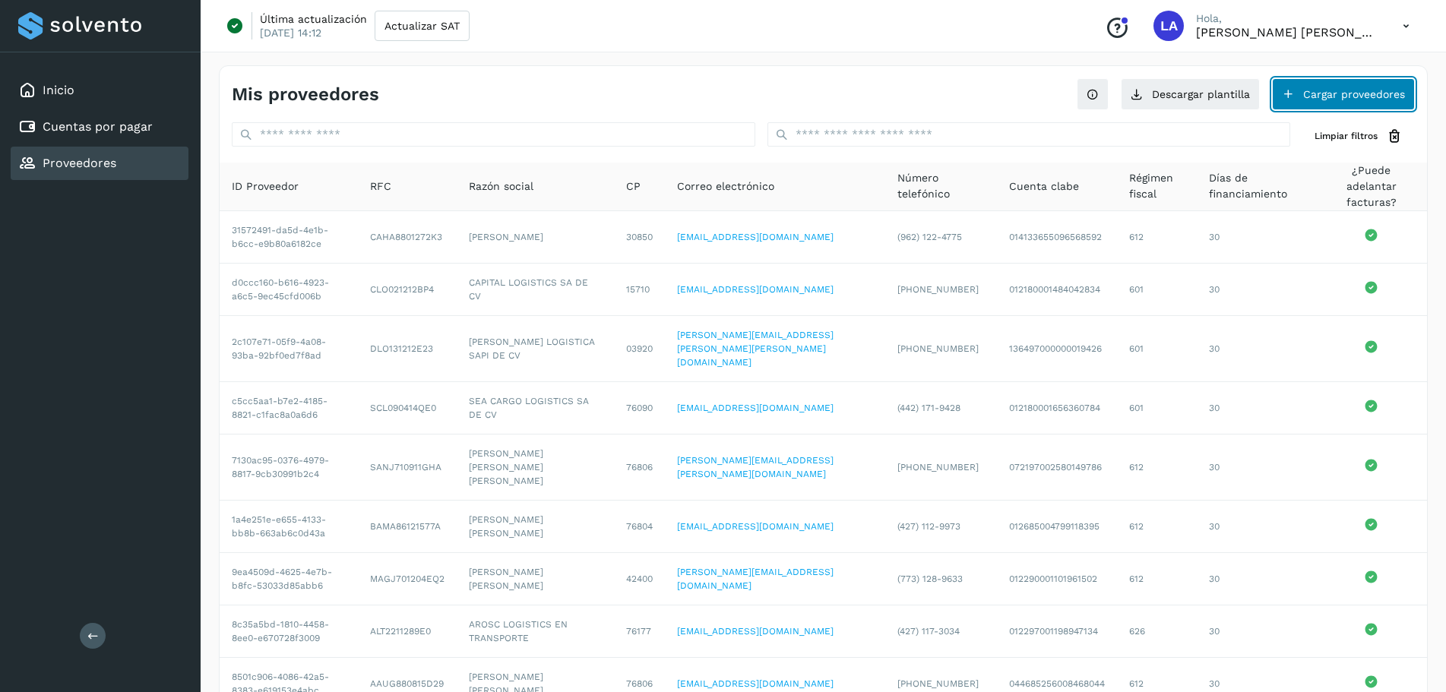
click at [1374, 95] on button "Cargar proveedores" at bounding box center [1343, 94] width 143 height 32
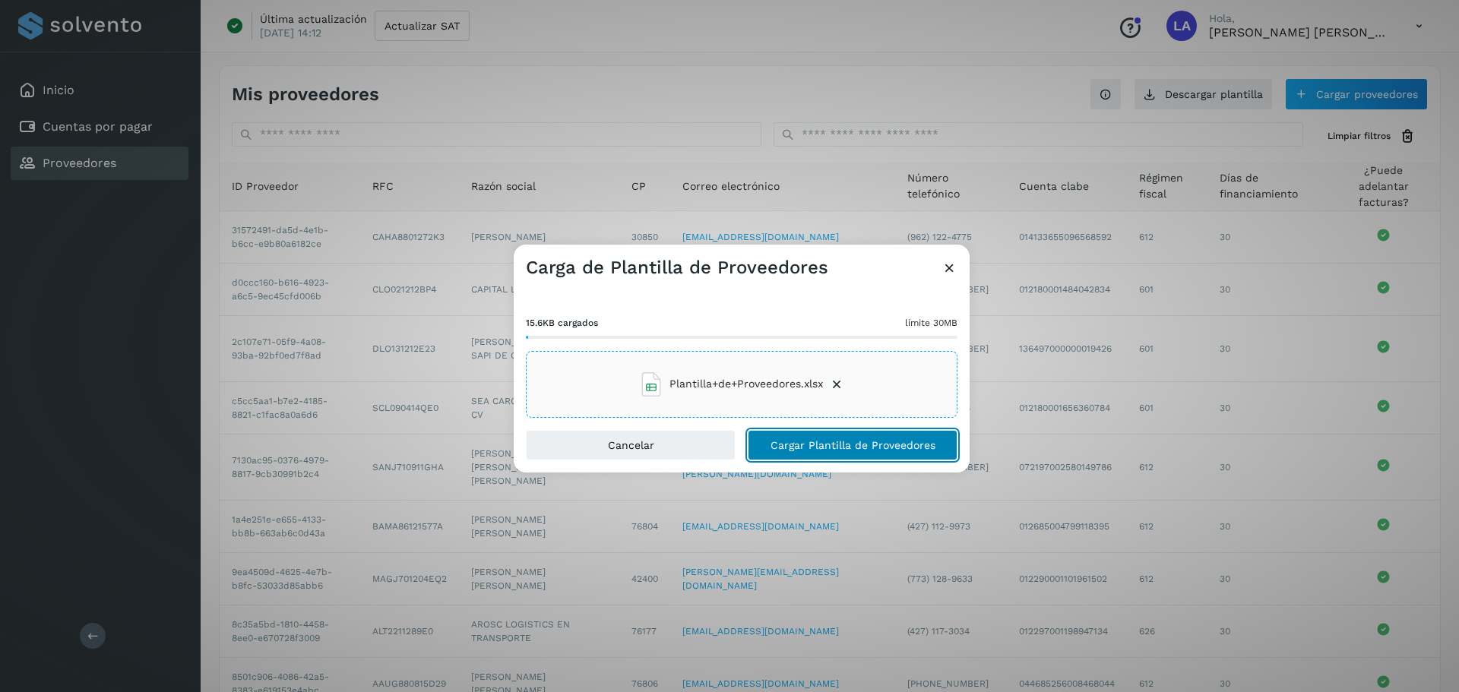
click at [810, 436] on button "Cargar Plantilla de Proveedores" at bounding box center [853, 445] width 210 height 30
